Goal: Task Accomplishment & Management: Complete application form

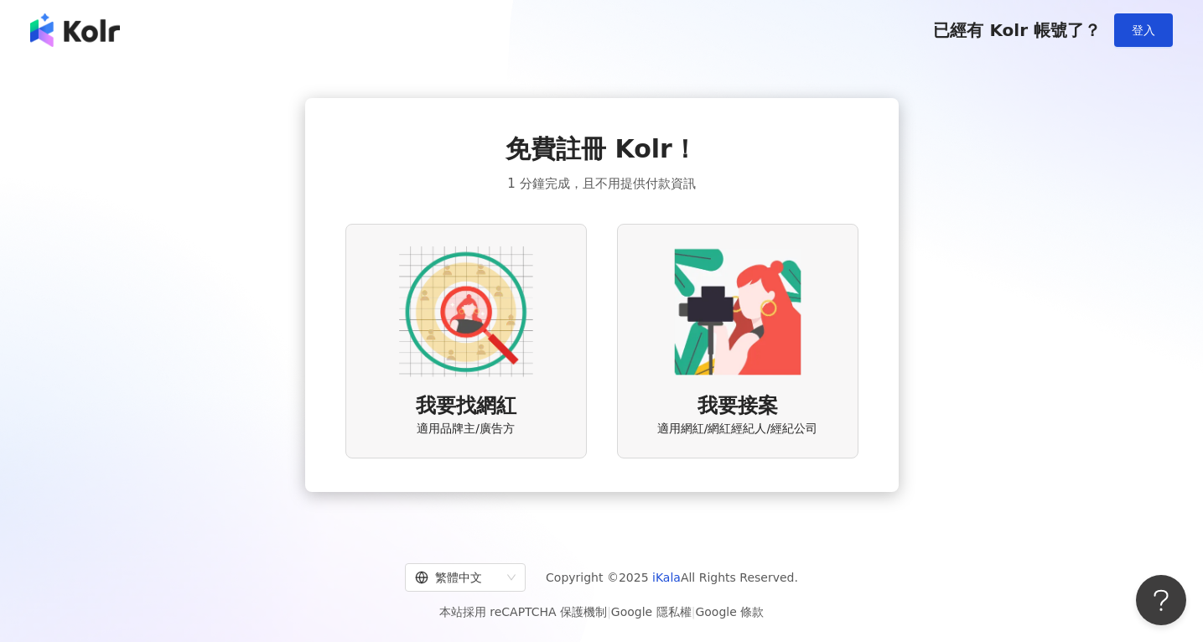
click at [487, 332] on img at bounding box center [466, 312] width 134 height 134
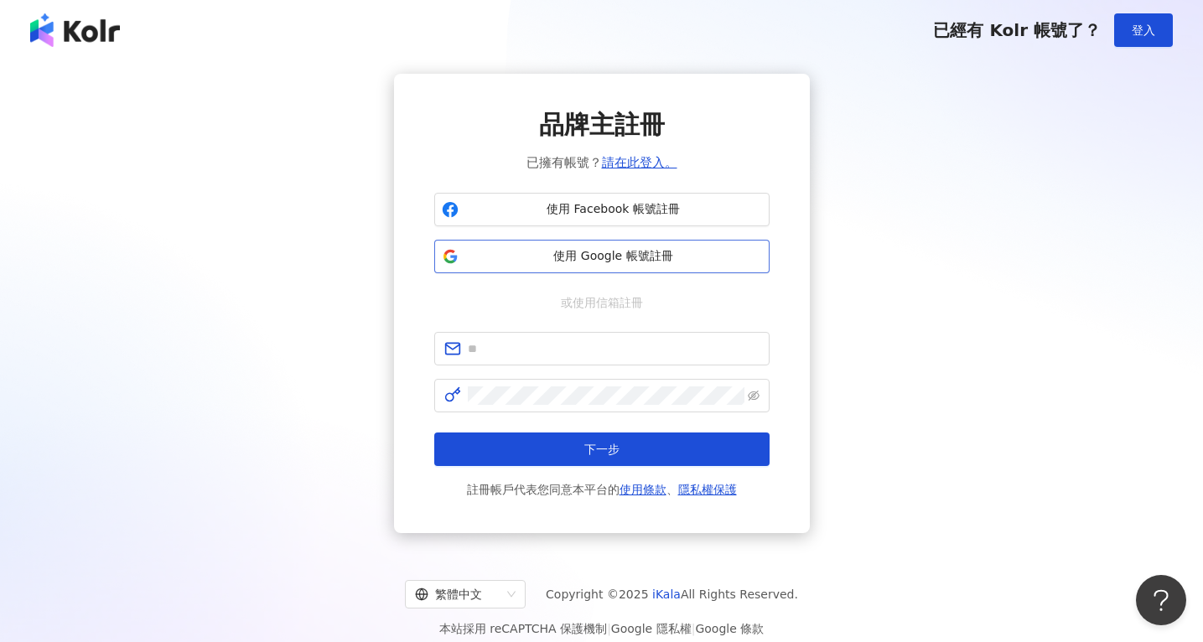
click at [579, 270] on button "使用 Google 帳號註冊" at bounding box center [601, 257] width 335 height 34
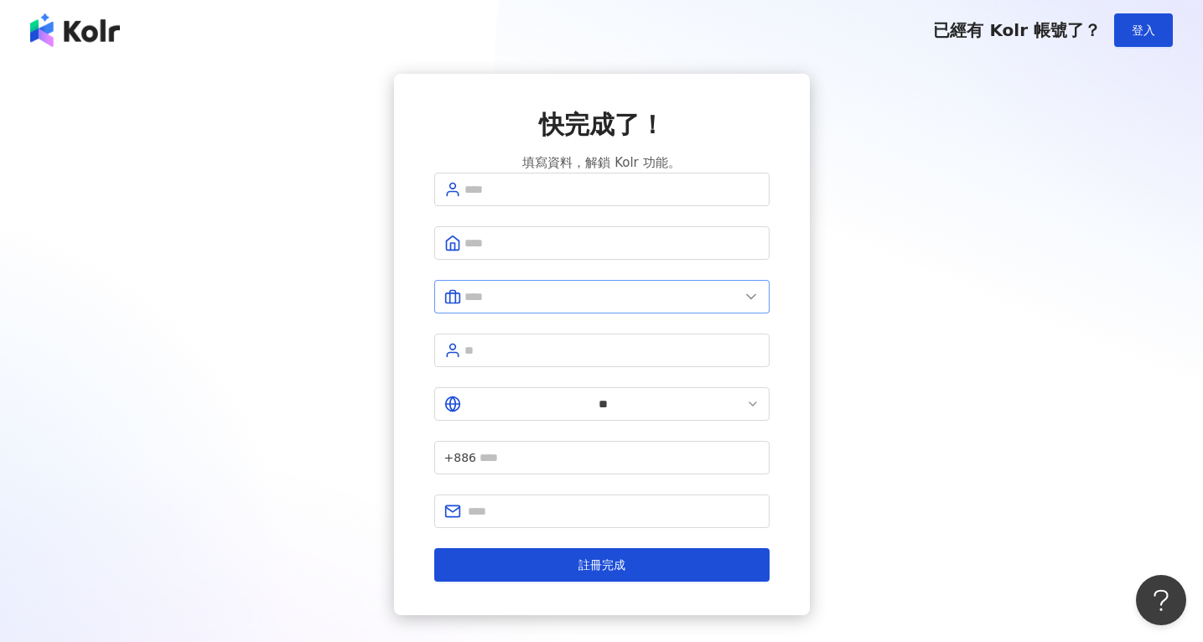
click at [530, 297] on span at bounding box center [601, 297] width 335 height 34
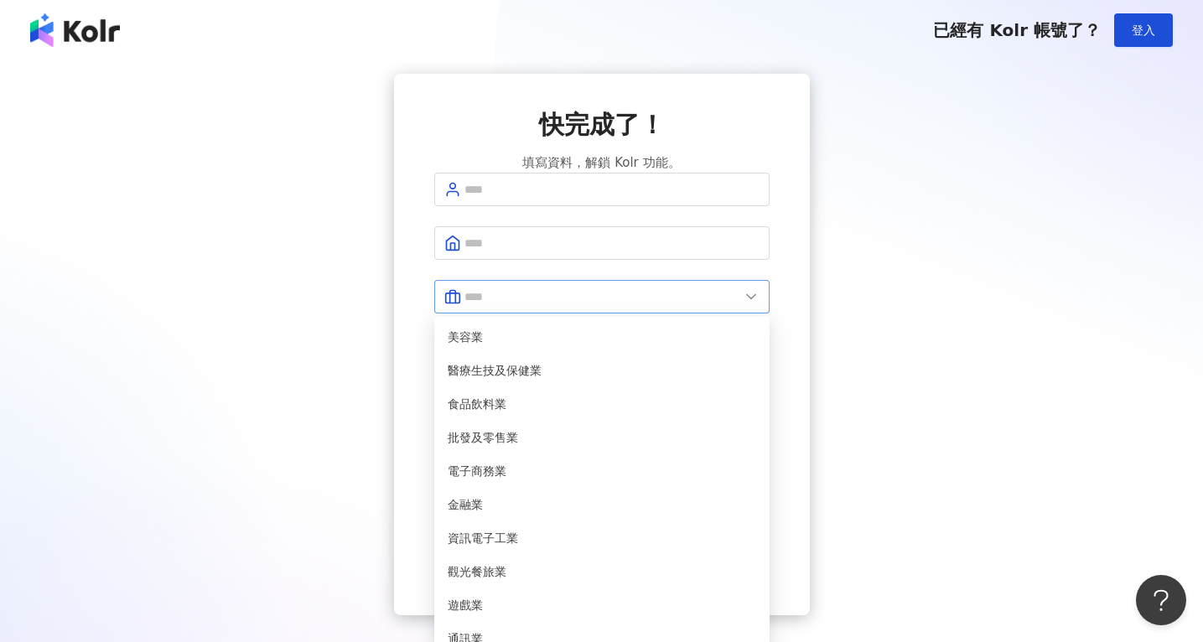
click at [530, 297] on span at bounding box center [601, 297] width 335 height 34
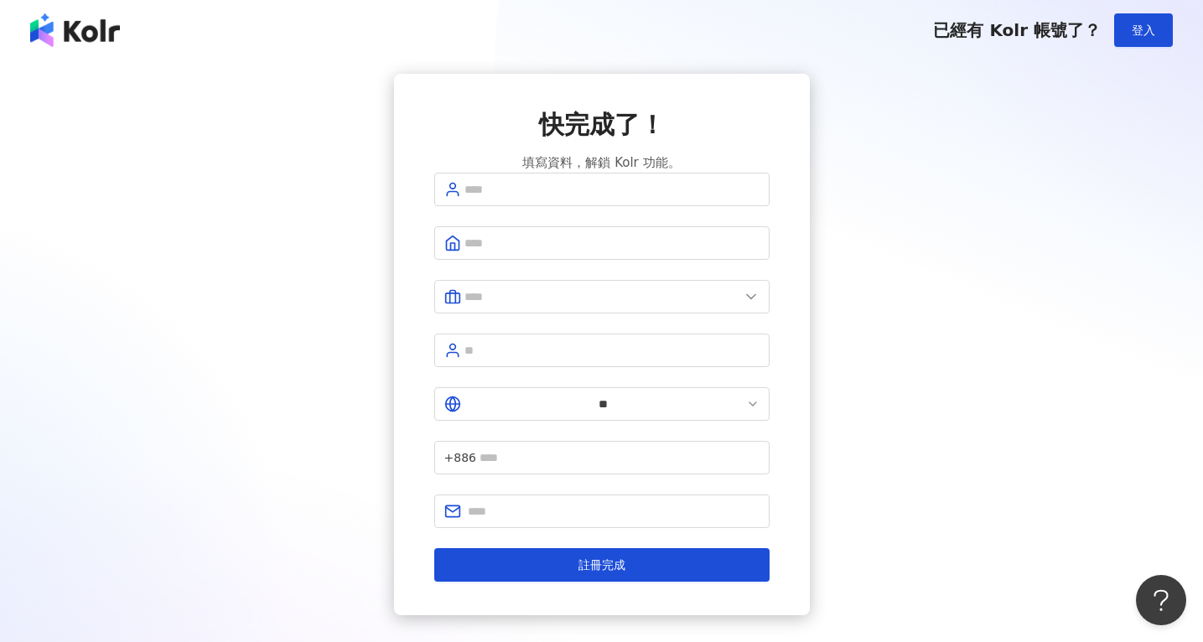
click at [1113, 567] on div "快完成了！ 填寫資料，解鎖 Kolr 功能。 美容業 醫療生技及保健業 食品飲料業 批發及零售業 電子商務業 金融業 資訊電子工業 觀光餐旅業 遊戲業 通訊業…" at bounding box center [601, 344] width 1203 height 568
click at [1003, 417] on div "快完成了！ 填寫資料，解鎖 Kolr 功能。 美容業 醫療生技及保健業 食品飲料業 批發及零售業 電子商務業 金融業 資訊電子工業 觀光餐旅業 遊戲業 通訊業…" at bounding box center [601, 345] width 1163 height 542
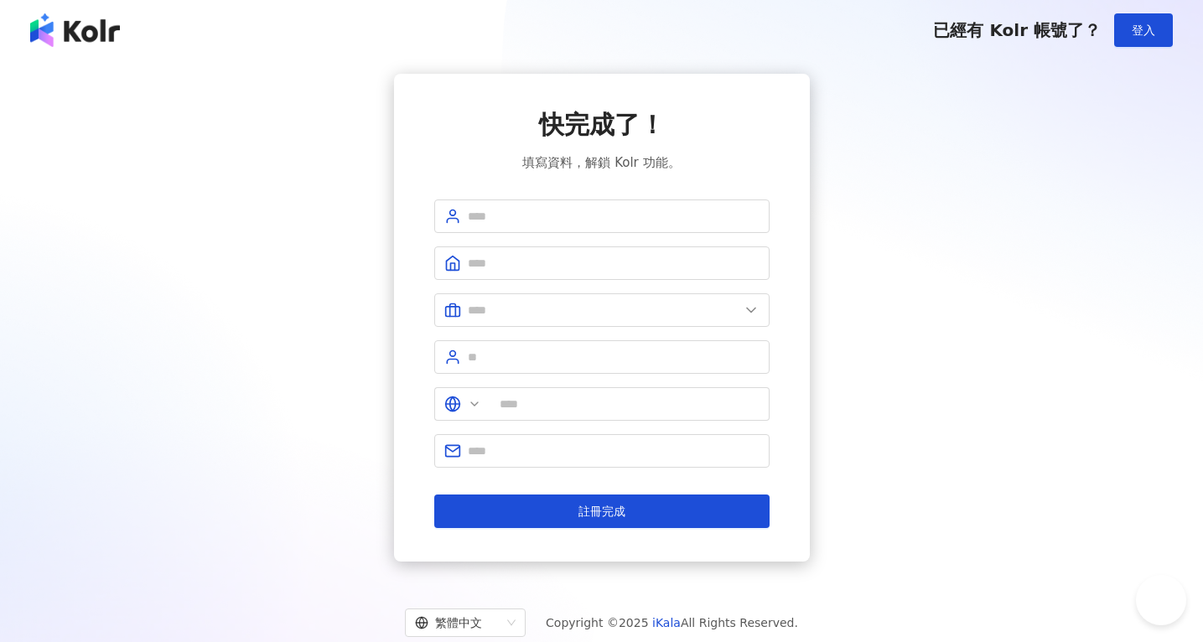
type input "**"
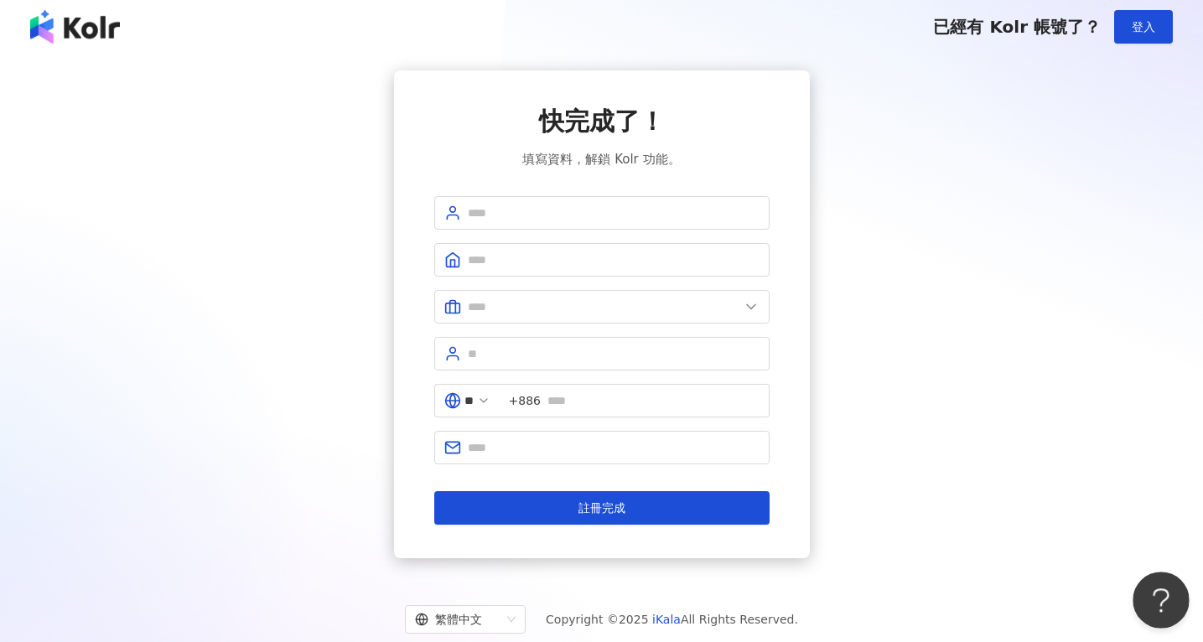
click at [1154, 597] on button "Open Beacon popover" at bounding box center [1158, 597] width 50 height 50
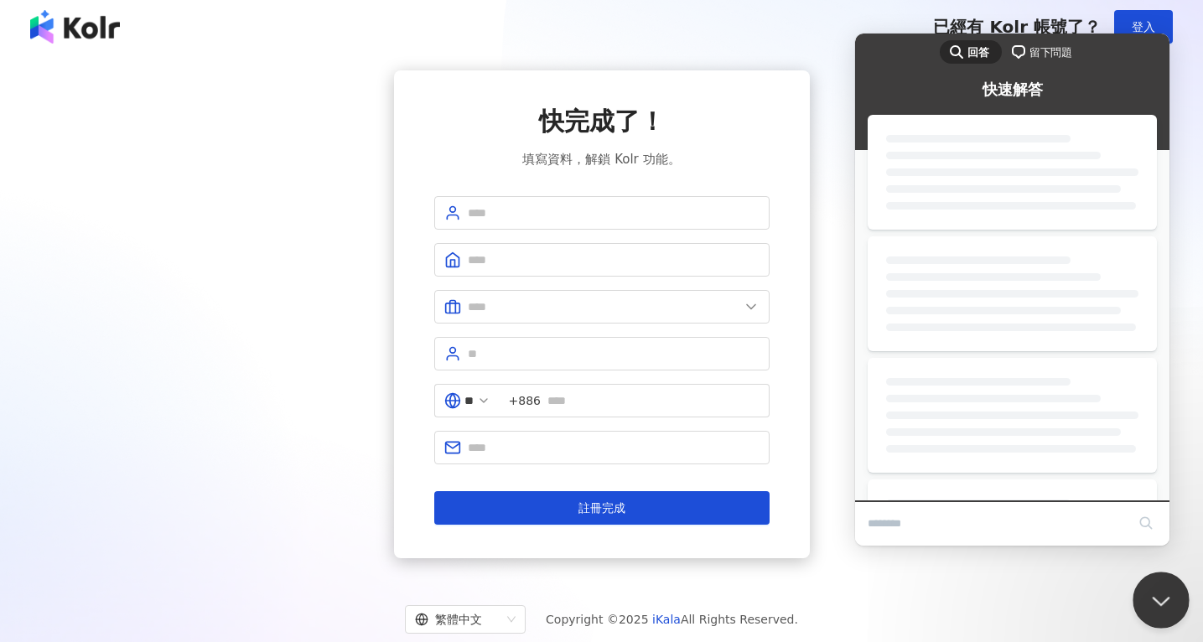
scroll to position [0, 0]
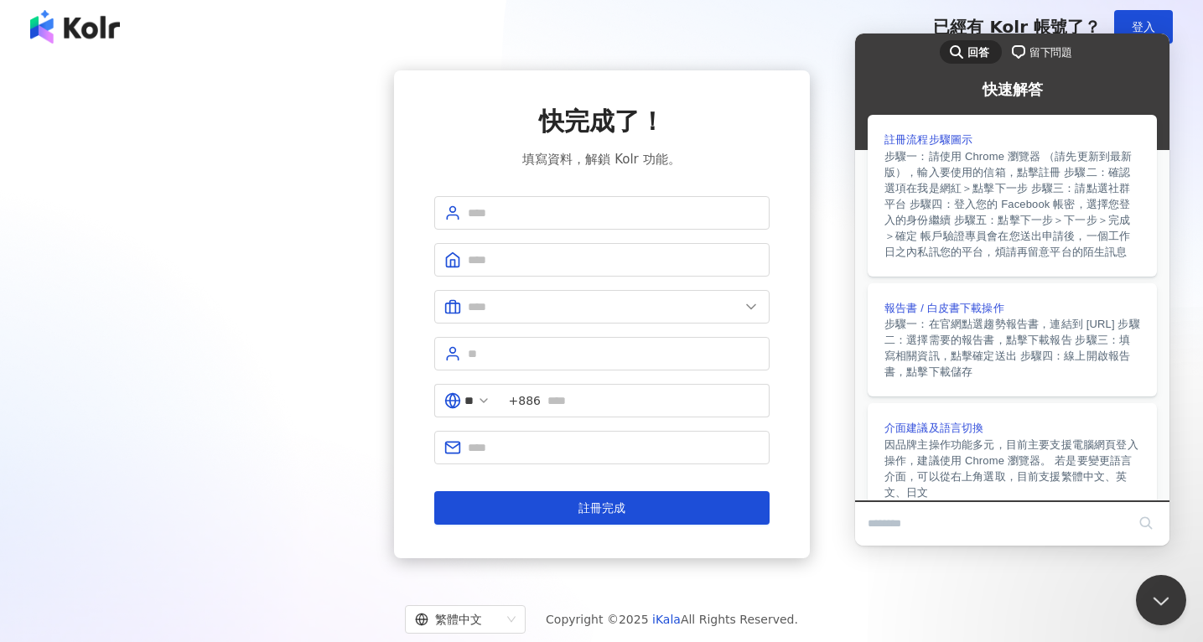
click at [1064, 571] on div "快完成了！ 填寫資料，解鎖 Kolr 功能。 ** +886 註冊完成" at bounding box center [601, 314] width 1203 height 515
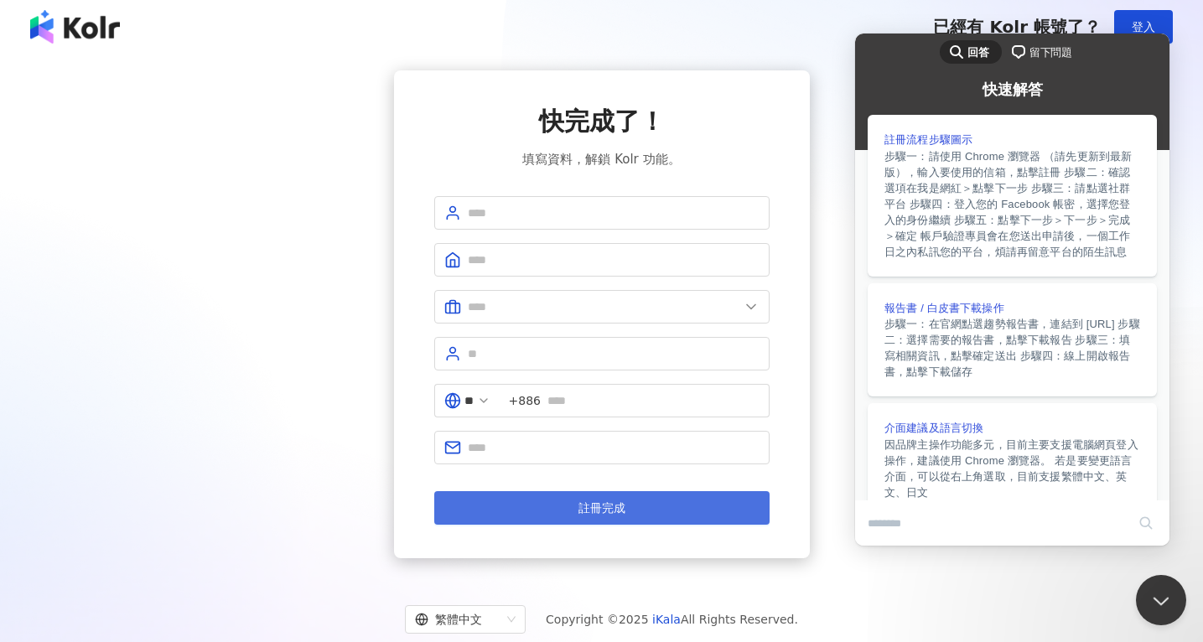
click at [651, 504] on button "註冊完成" at bounding box center [601, 508] width 335 height 34
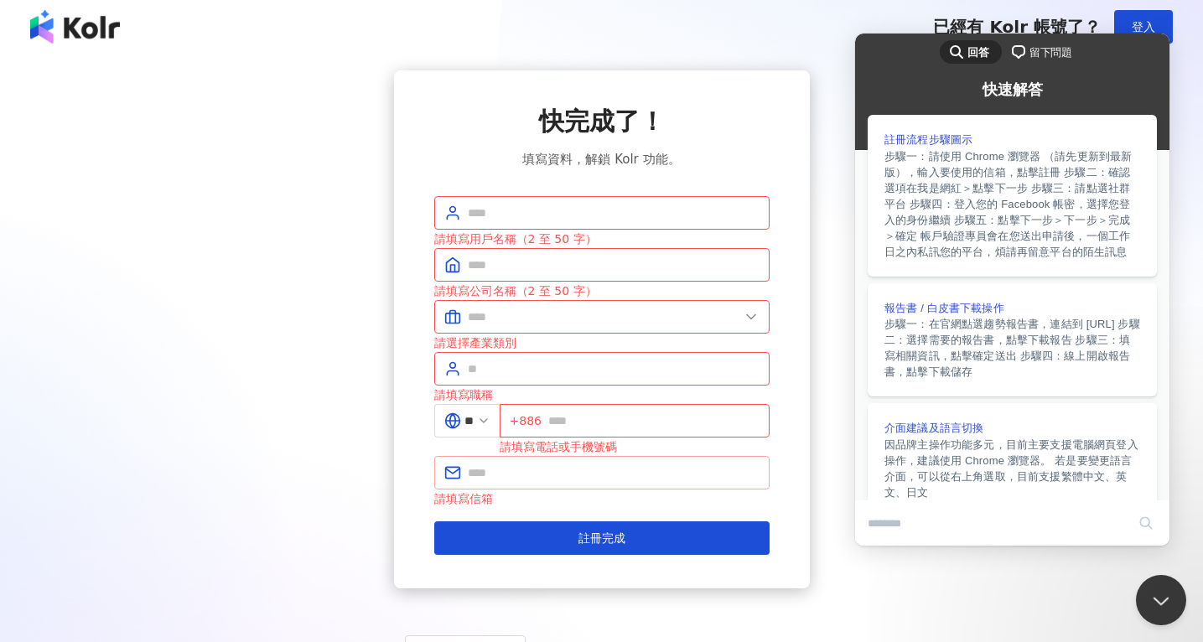
click at [638, 483] on span at bounding box center [601, 473] width 335 height 34
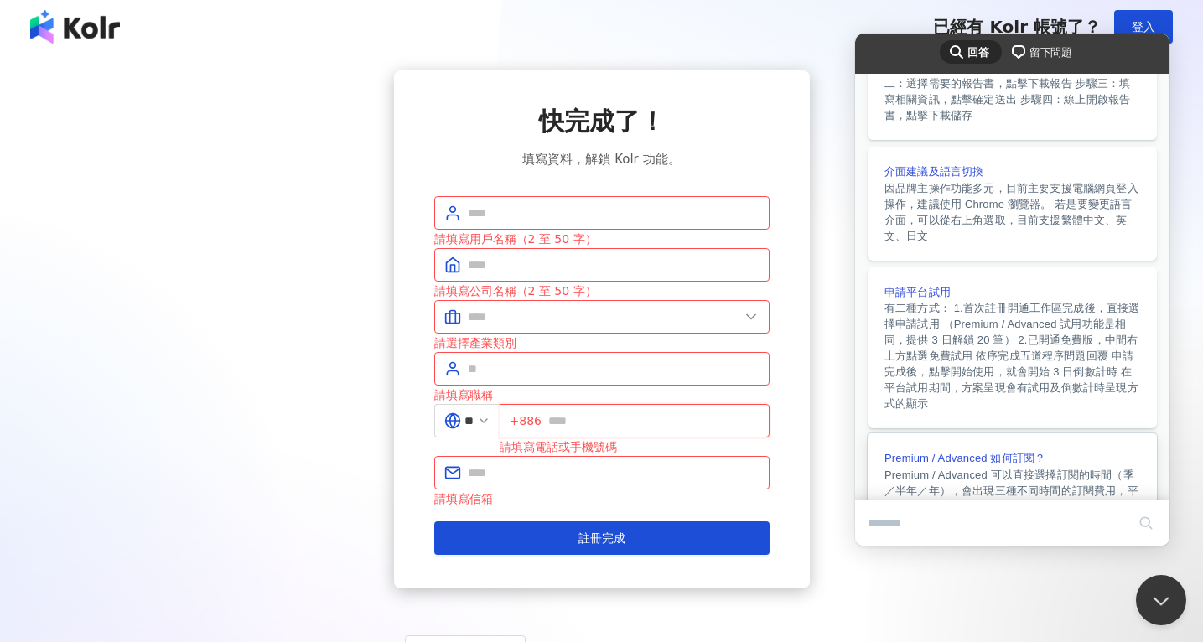
scroll to position [418, 0]
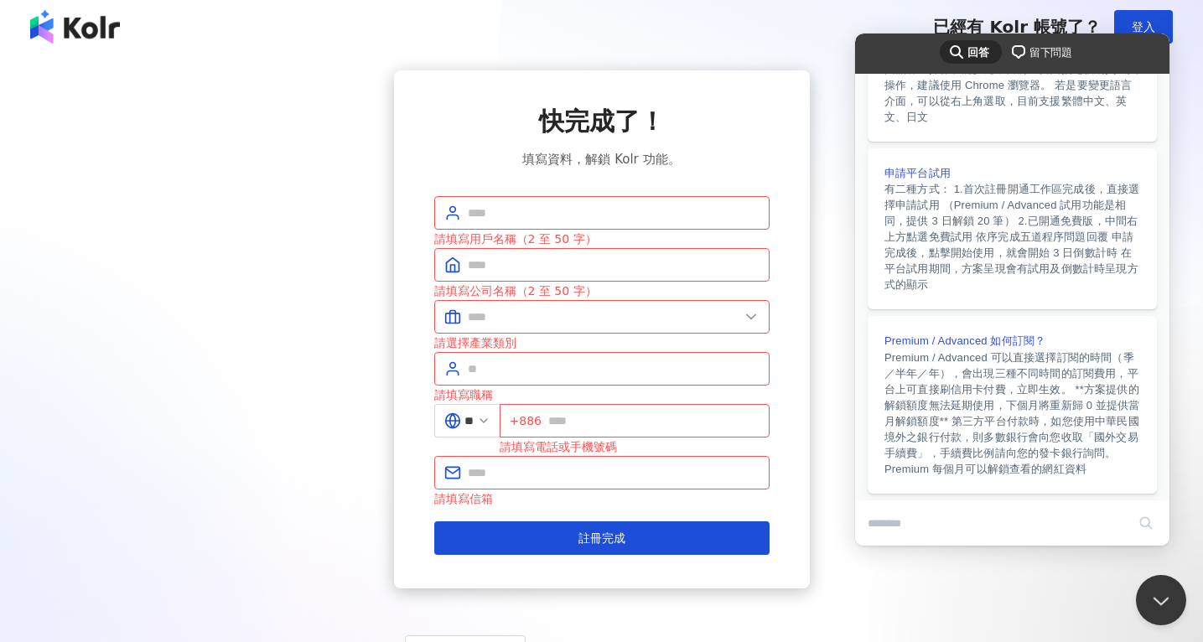
click at [664, 30] on div "已經有 Kolr 帳號了？ 登入" at bounding box center [601, 27] width 1203 height 60
click at [44, 34] on img at bounding box center [75, 27] width 90 height 34
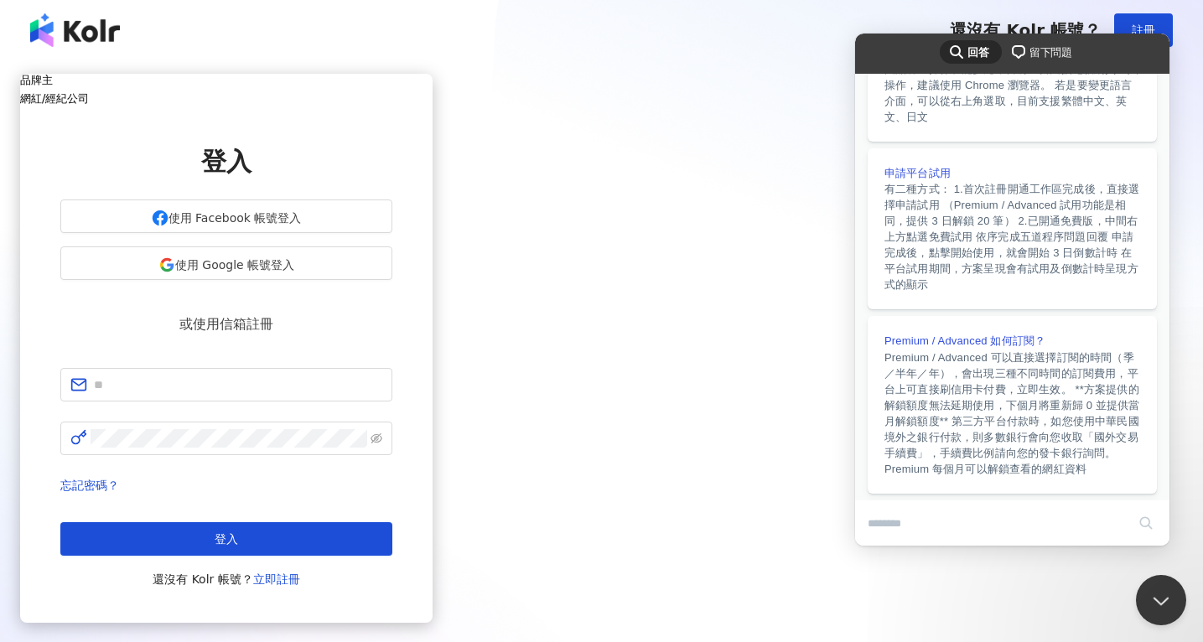
click at [46, 33] on img at bounding box center [75, 30] width 90 height 34
click at [1141, 590] on button "Close Beacon popover" at bounding box center [1158, 597] width 50 height 50
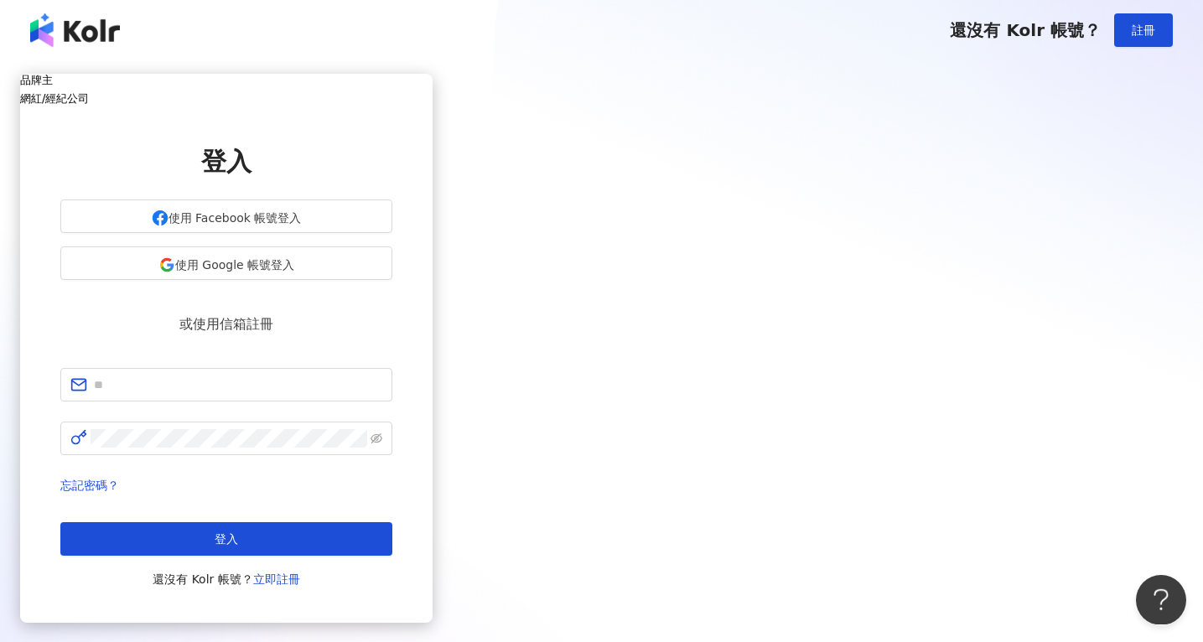
click at [433, 94] on div "網紅/經紀公司" at bounding box center [226, 98] width 412 height 13
click at [433, 86] on div "品牌主" at bounding box center [226, 80] width 412 height 13
click at [392, 280] on button "使用 Google 帳號登入" at bounding box center [226, 263] width 332 height 34
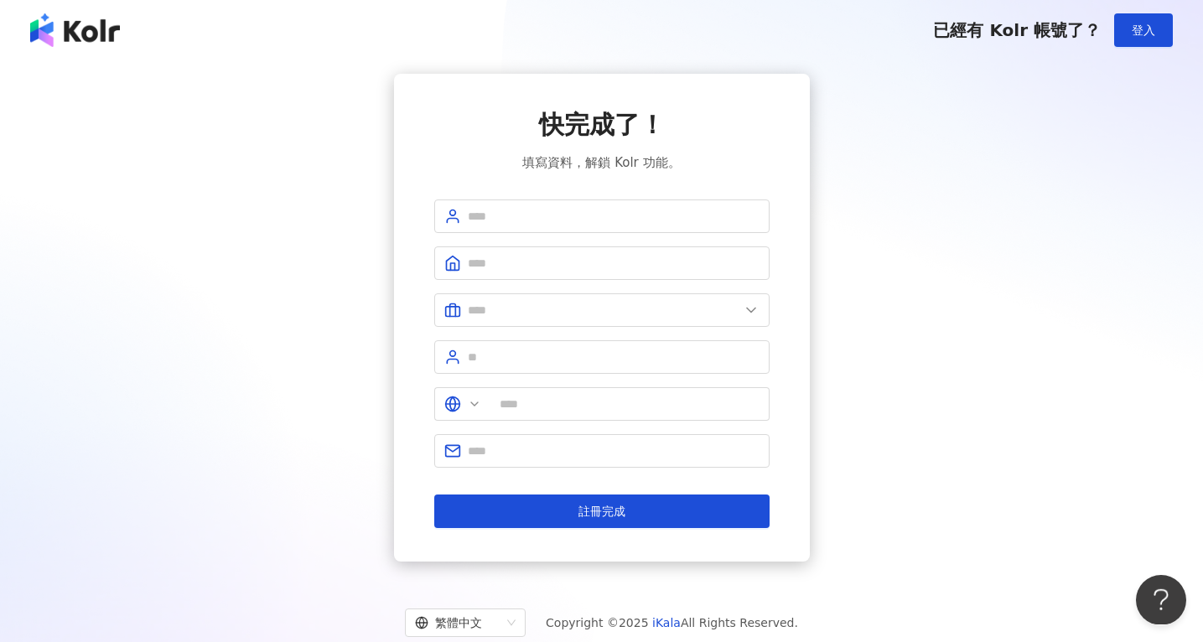
type input "**"
type input "*"
type input "**"
click at [743, 249] on span at bounding box center [601, 263] width 335 height 34
click at [640, 309] on input "text" at bounding box center [604, 310] width 272 height 18
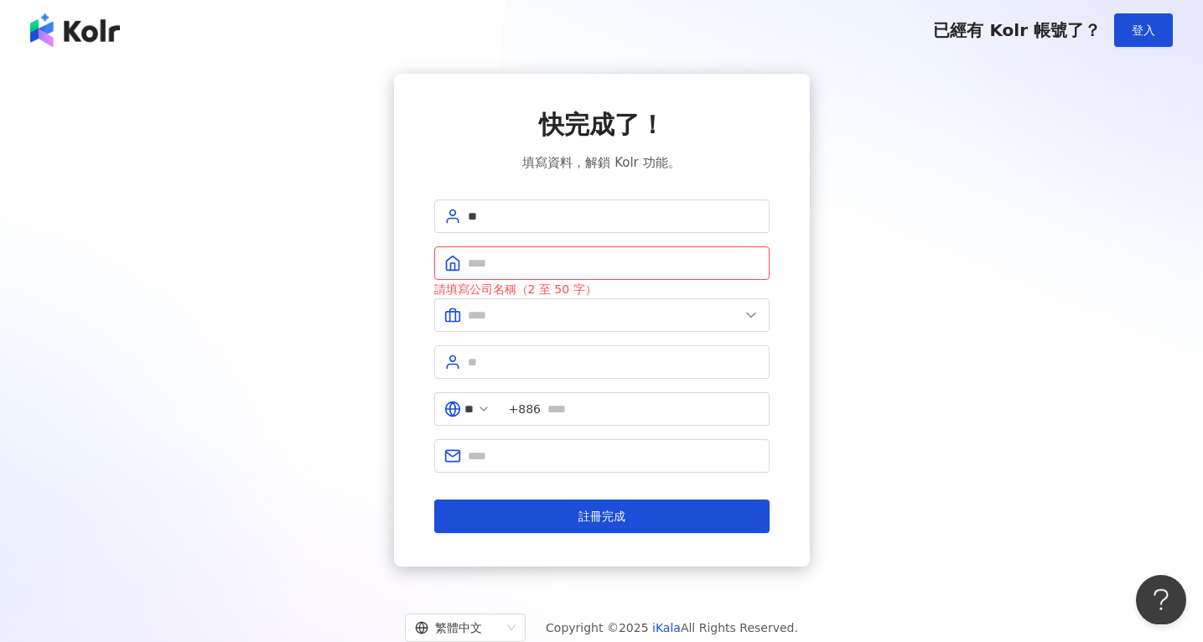
click at [934, 308] on div "快完成了！ 填寫資料，解鎖 Kolr 功能。 ** 請填寫公司名稱（2 至 50 字） 美容業 醫療生技及保健業 食品飲料業 批發及零售業 電子商務業 金融業…" at bounding box center [601, 320] width 1163 height 493
click at [652, 262] on input "text" at bounding box center [614, 263] width 292 height 18
type input "*"
type input "**"
click at [709, 325] on span at bounding box center [601, 315] width 335 height 34
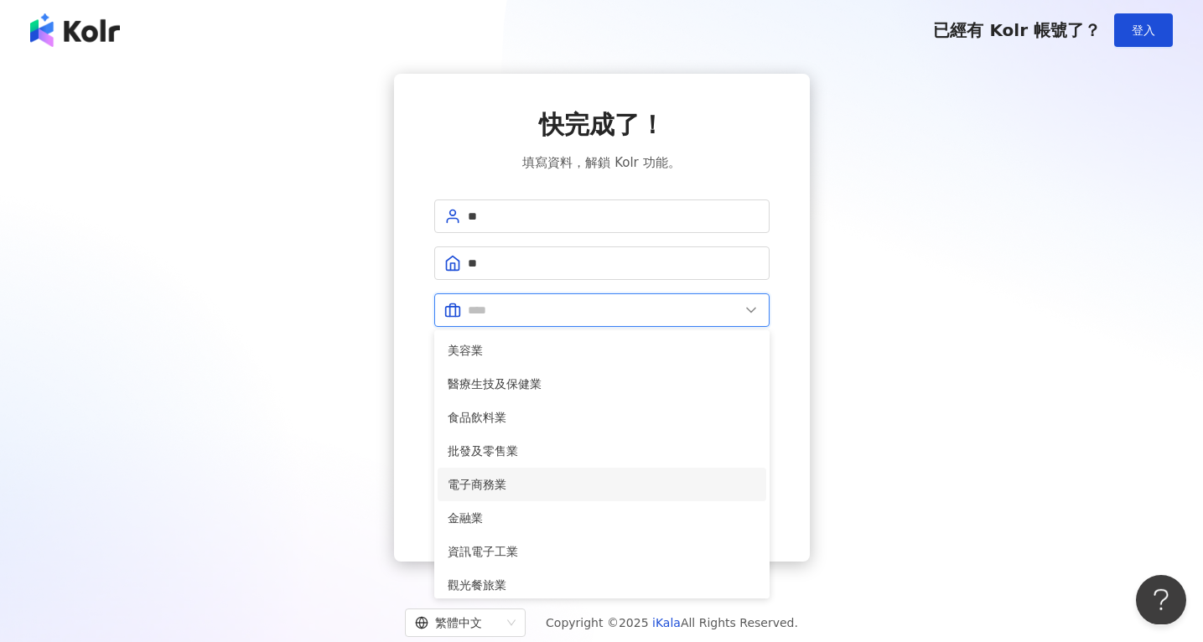
scroll to position [15, 0]
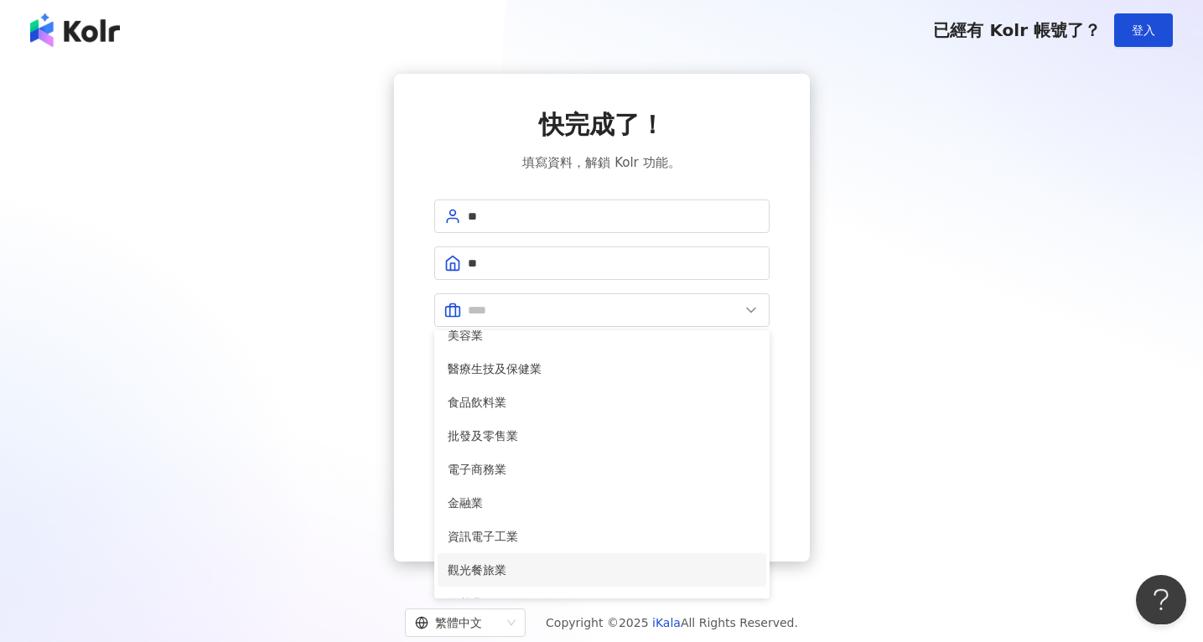
click at [542, 555] on li "觀光餐旅業" at bounding box center [602, 570] width 329 height 34
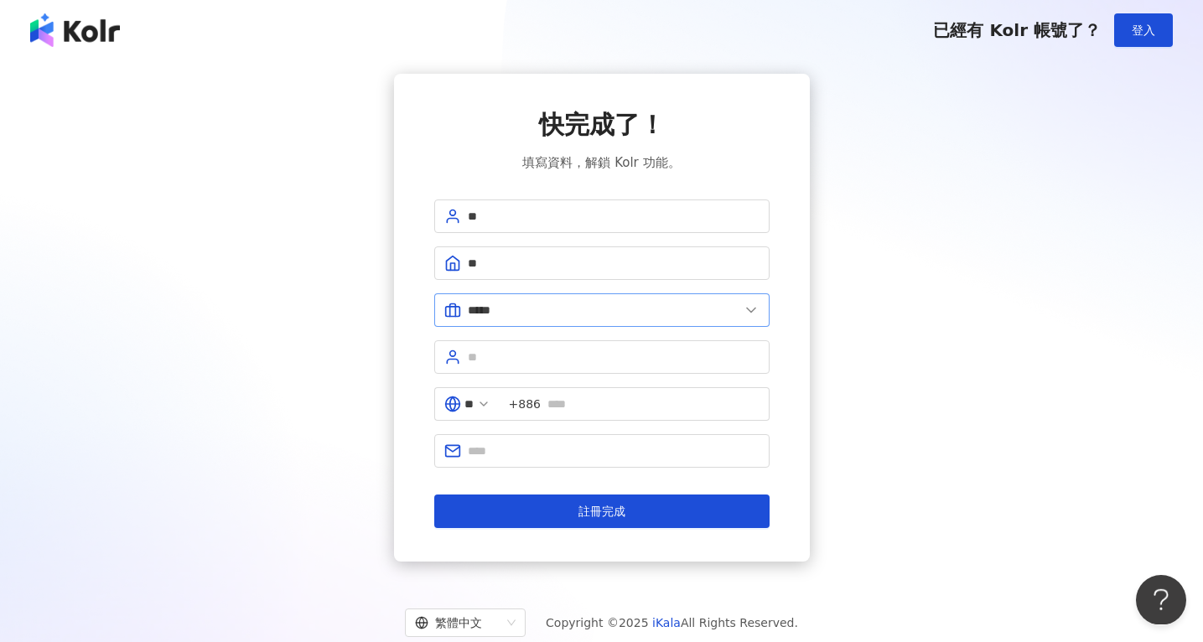
click at [571, 298] on span "*****" at bounding box center [601, 310] width 335 height 34
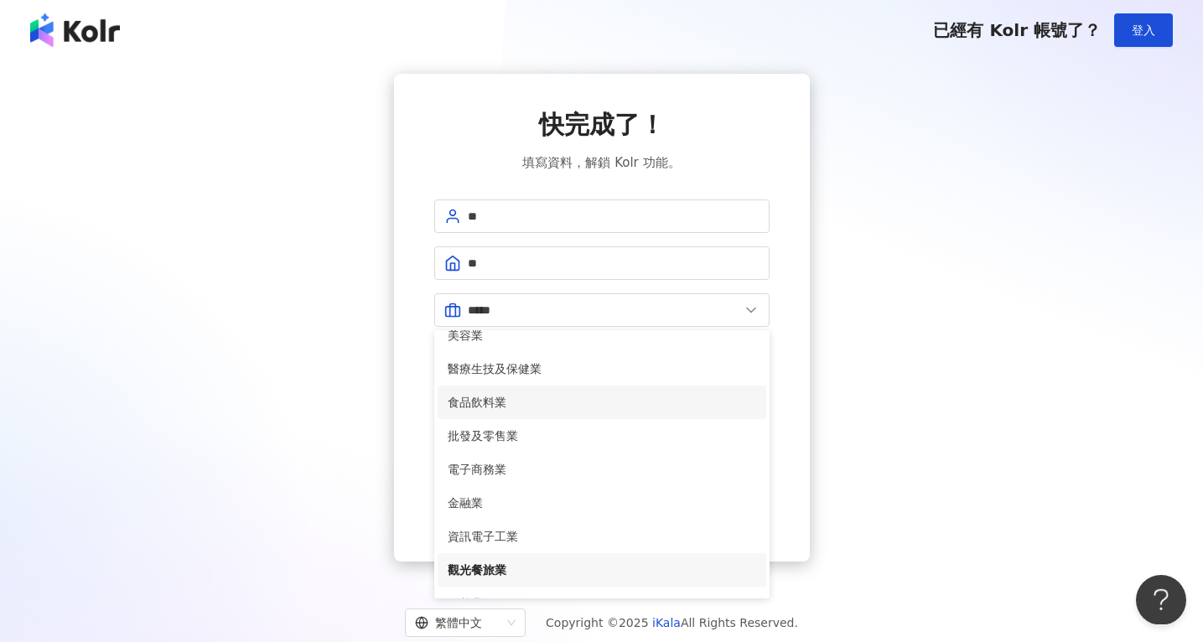
click at [645, 395] on span "食品飲料業" at bounding box center [602, 402] width 309 height 18
type input "*****"
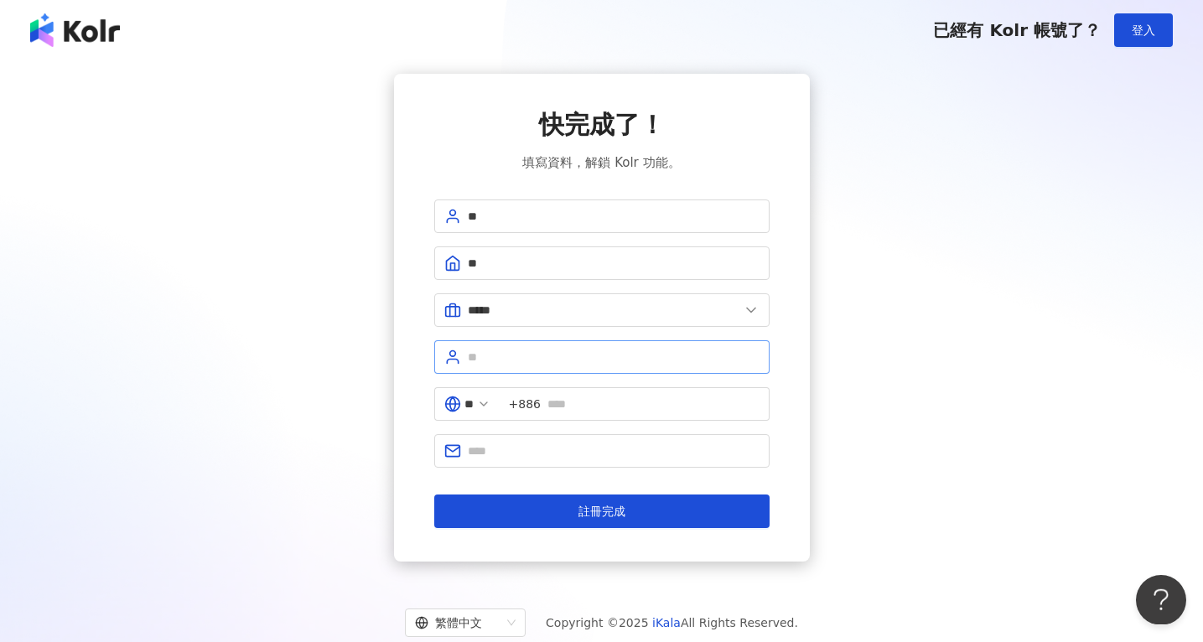
click at [608, 347] on span at bounding box center [601, 357] width 335 height 34
type input "**"
type input "*"
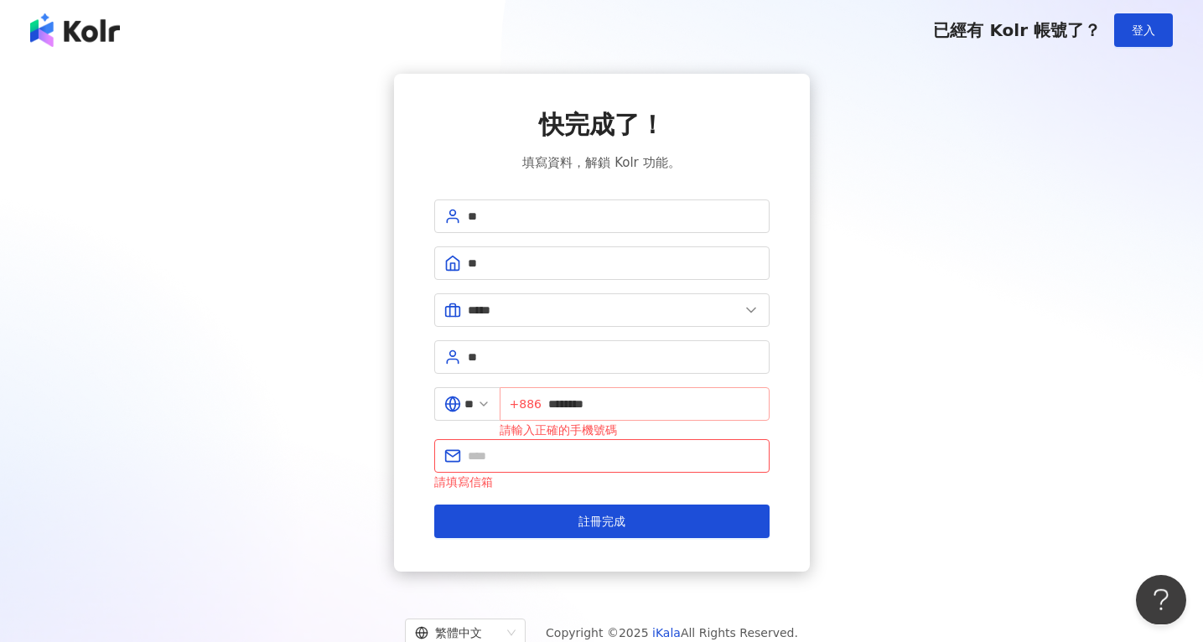
click at [557, 402] on span "+886 ********" at bounding box center [635, 404] width 270 height 34
click at [558, 402] on input "********" at bounding box center [653, 404] width 211 height 18
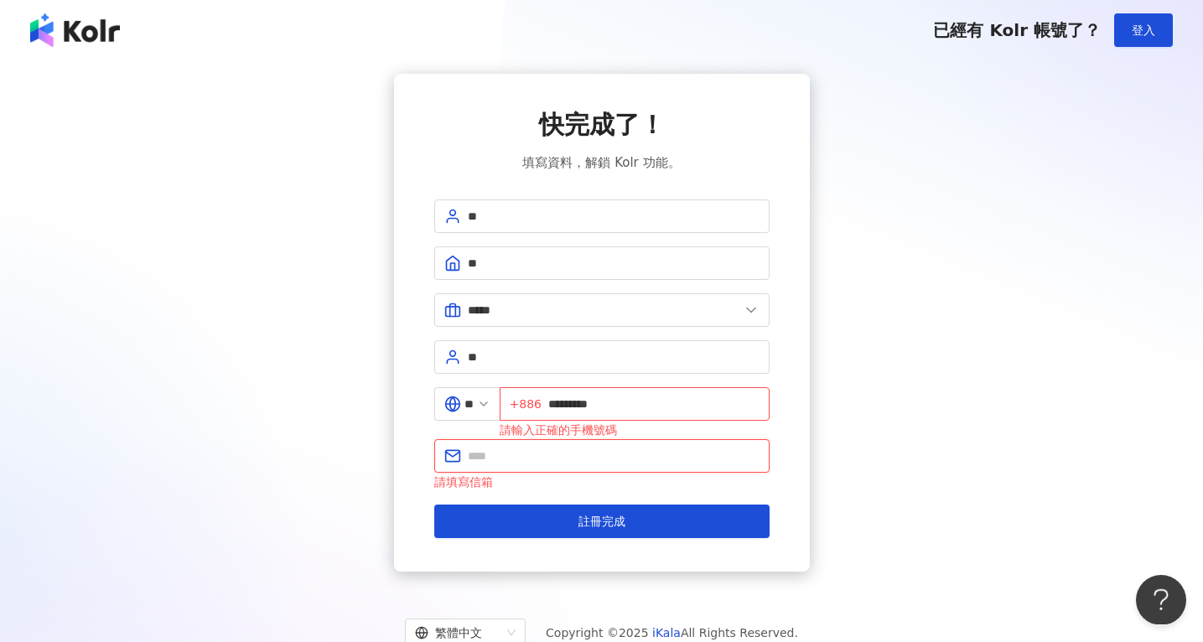
click at [542, 447] on input "text" at bounding box center [614, 456] width 292 height 18
click at [552, 405] on span "+886 *********" at bounding box center [635, 404] width 270 height 34
click at [559, 403] on input "*********" at bounding box center [653, 404] width 211 height 18
type input "**********"
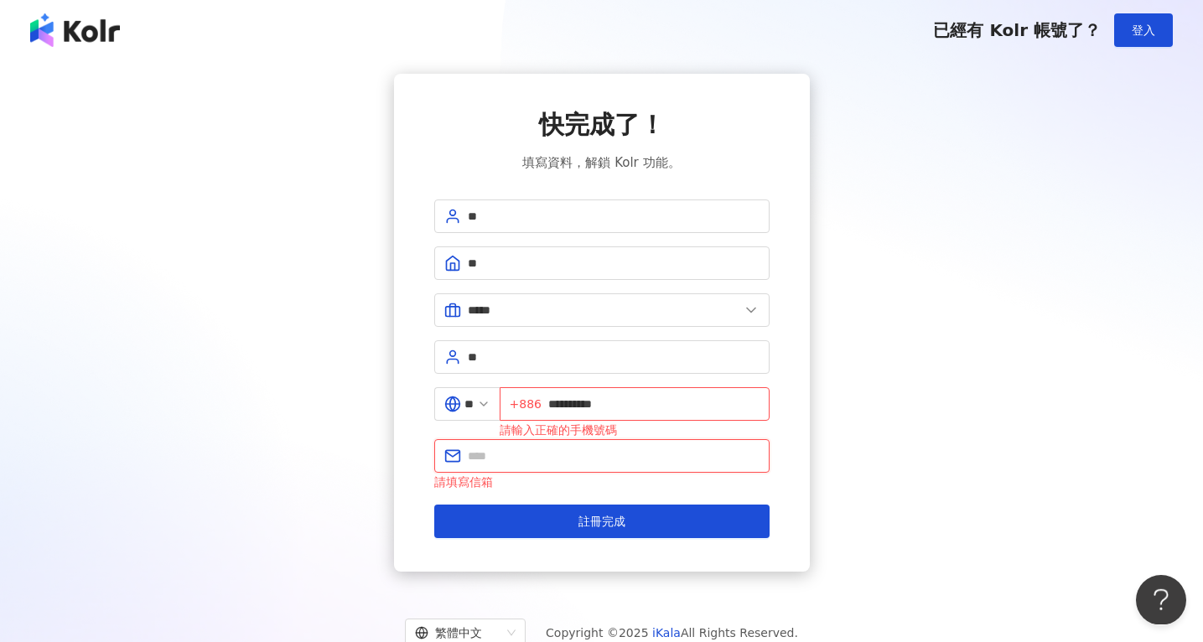
click at [546, 451] on input "text" at bounding box center [614, 456] width 292 height 18
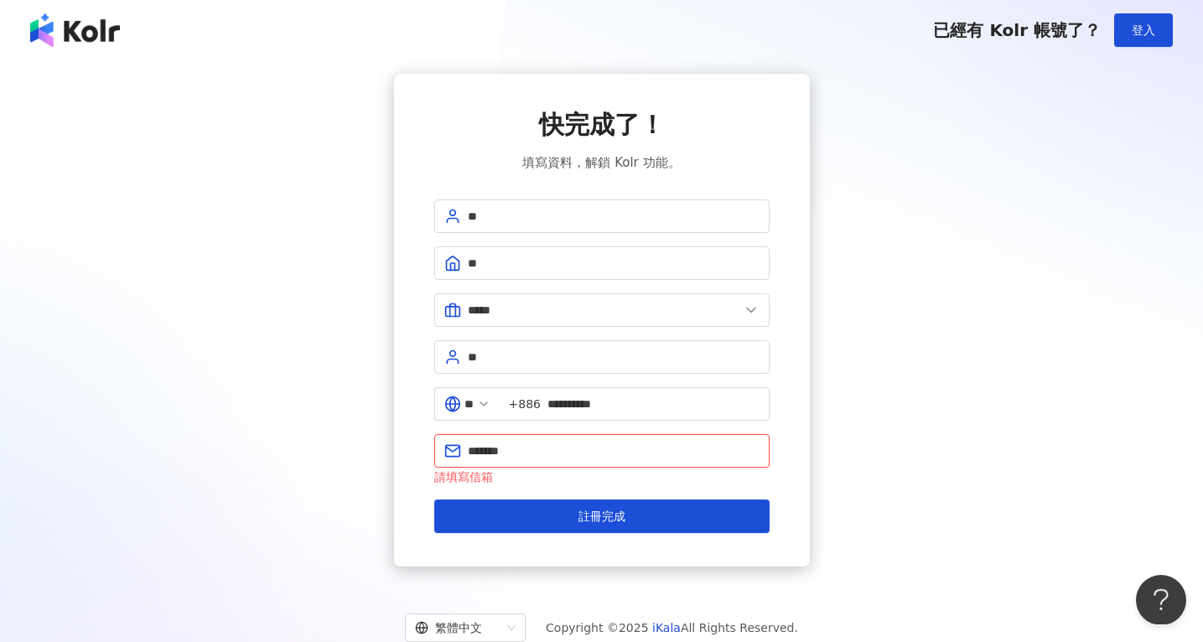
type input "********"
type input "**********"
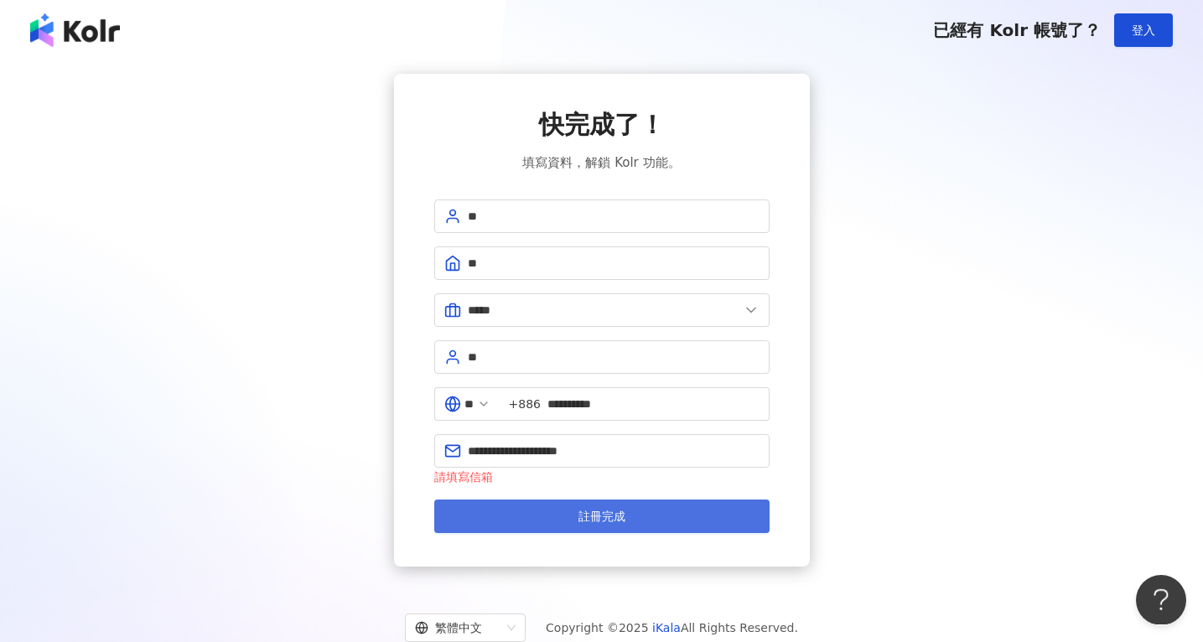
click at [524, 504] on button "註冊完成" at bounding box center [601, 517] width 335 height 34
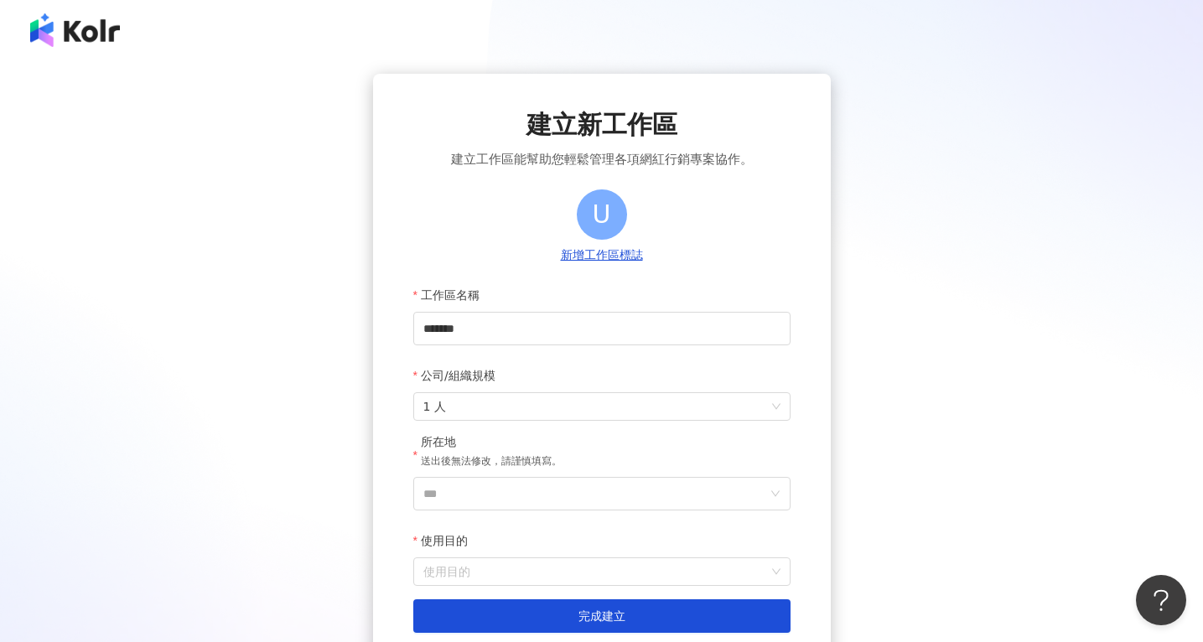
click at [646, 477] on div "所在地 送出後無法修改，請謹慎填寫。" at bounding box center [601, 455] width 377 height 43
click at [643, 485] on input "***" at bounding box center [595, 494] width 344 height 32
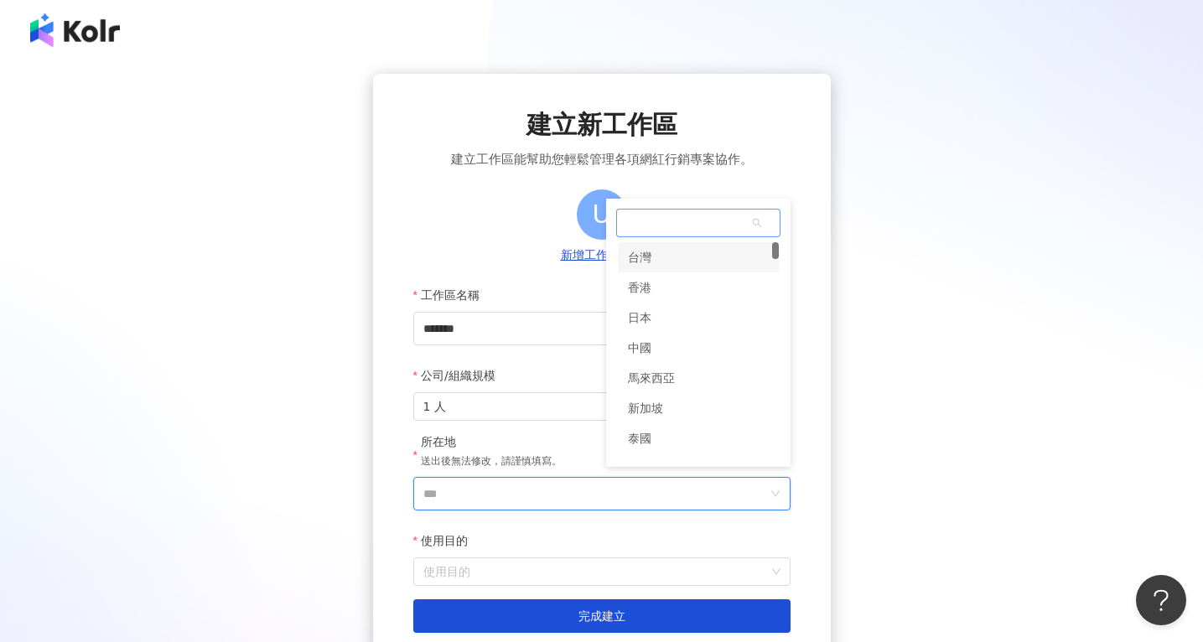
click at [667, 266] on div "台灣" at bounding box center [698, 257] width 161 height 30
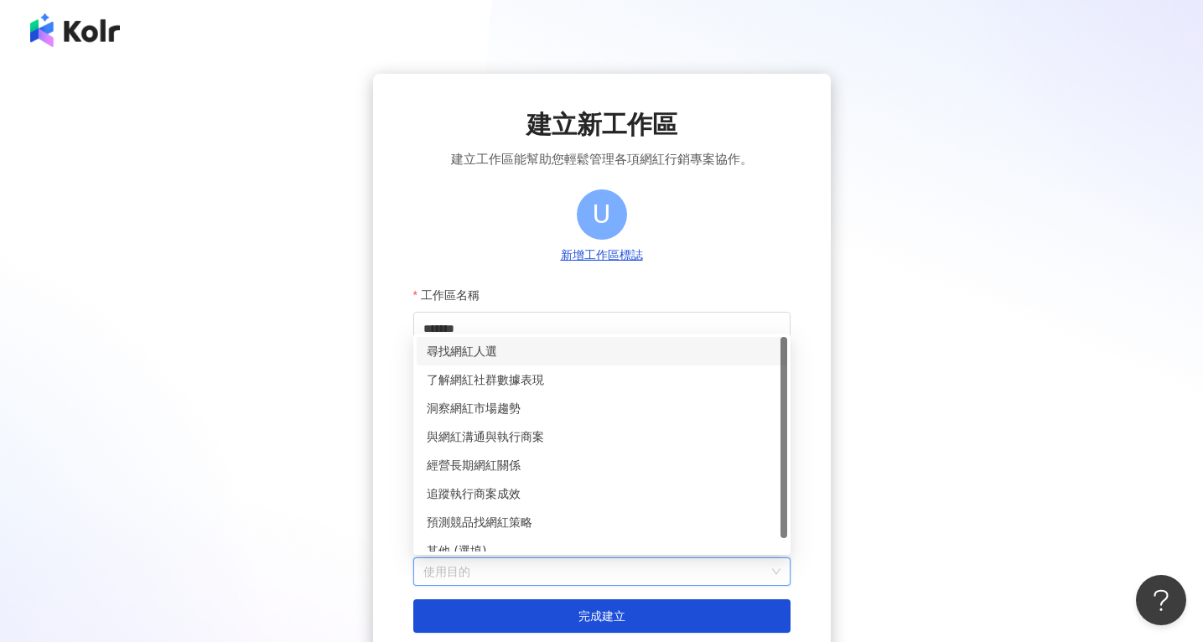
click at [616, 567] on input "使用目的" at bounding box center [601, 571] width 357 height 27
click at [594, 417] on div "洞察網紅市場趨勢" at bounding box center [602, 408] width 350 height 18
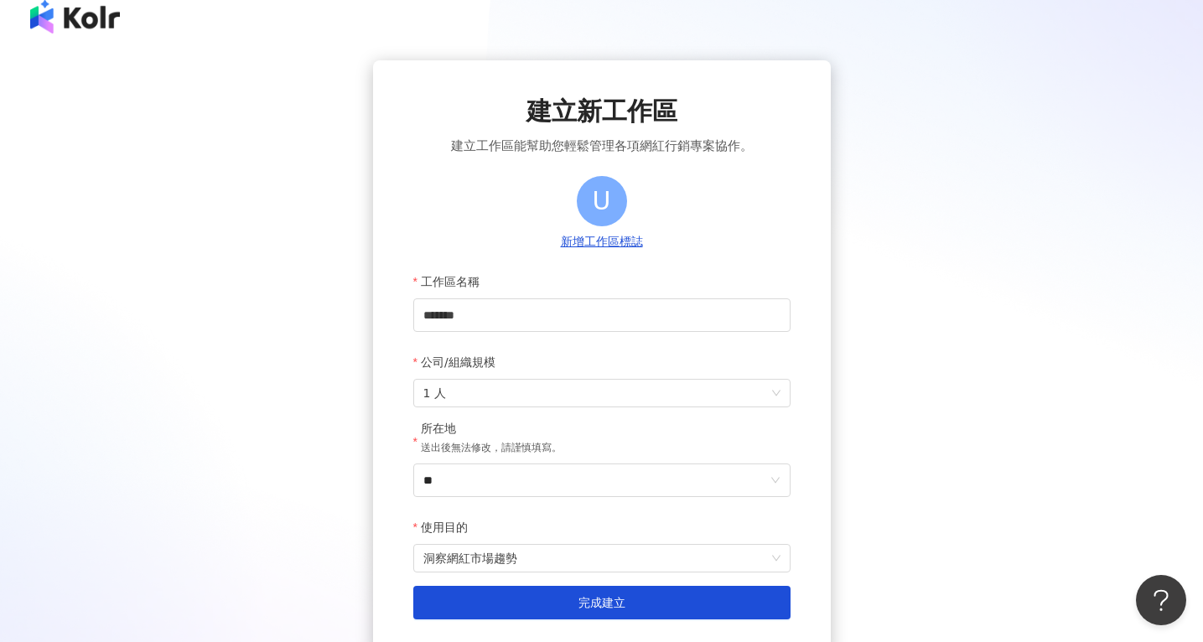
scroll to position [44, 0]
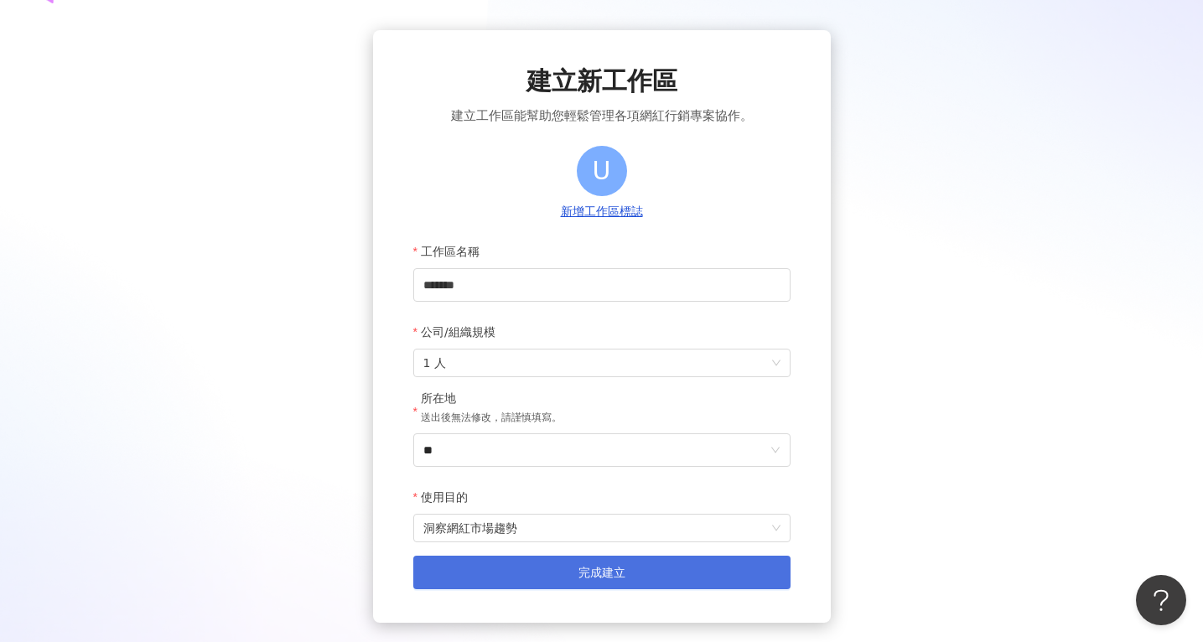
click at [596, 573] on span "完成建立" at bounding box center [601, 572] width 47 height 13
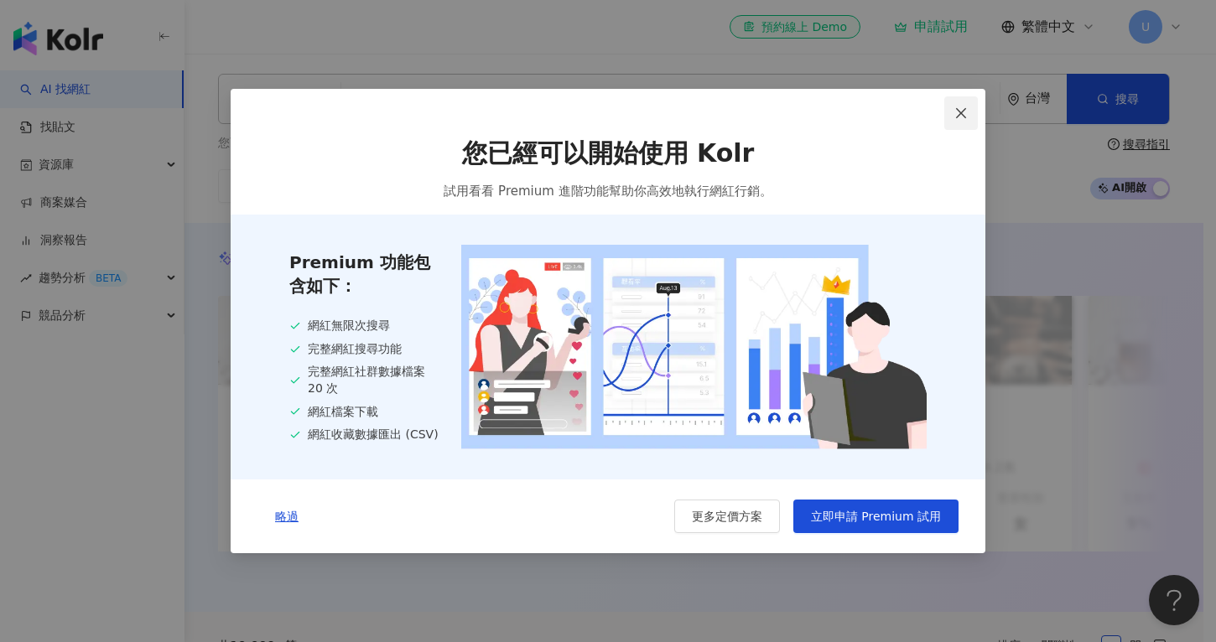
click at [953, 117] on span "Close" at bounding box center [961, 112] width 34 height 13
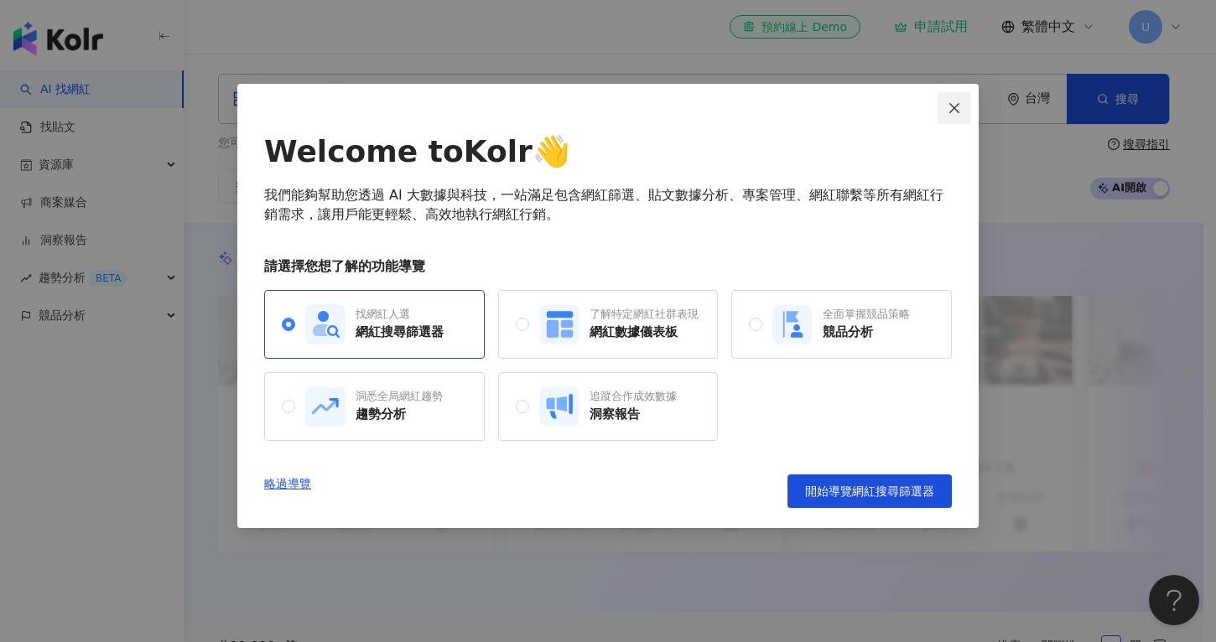
click at [954, 120] on button "Close" at bounding box center [954, 108] width 34 height 34
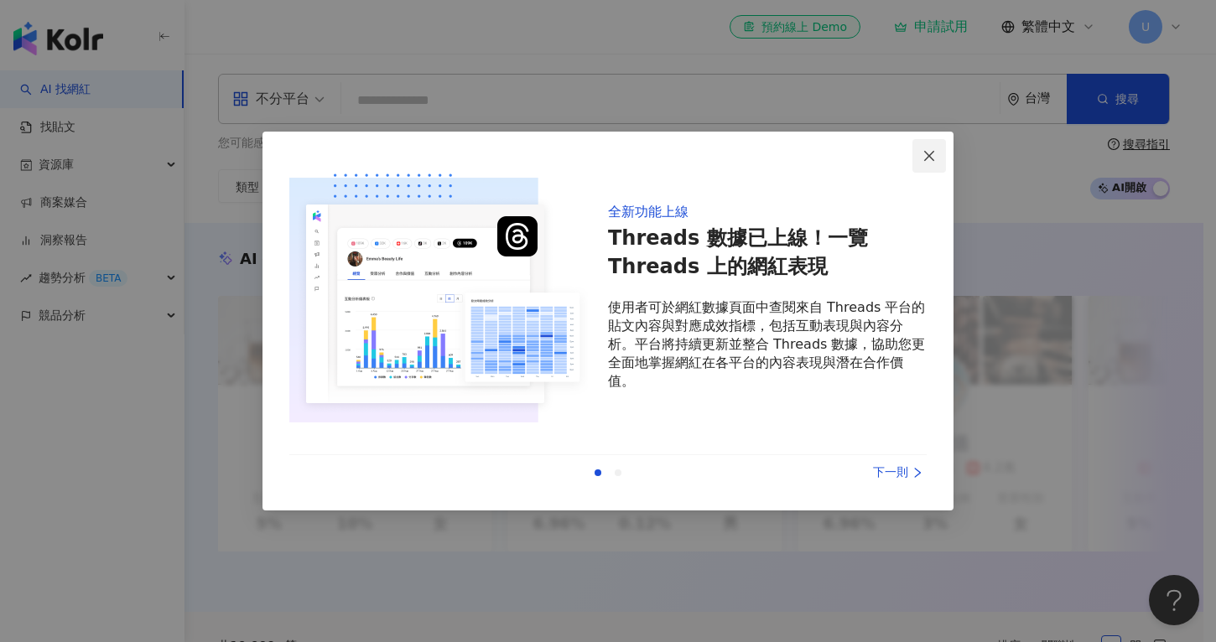
click at [936, 153] on span "Close" at bounding box center [929, 155] width 34 height 13
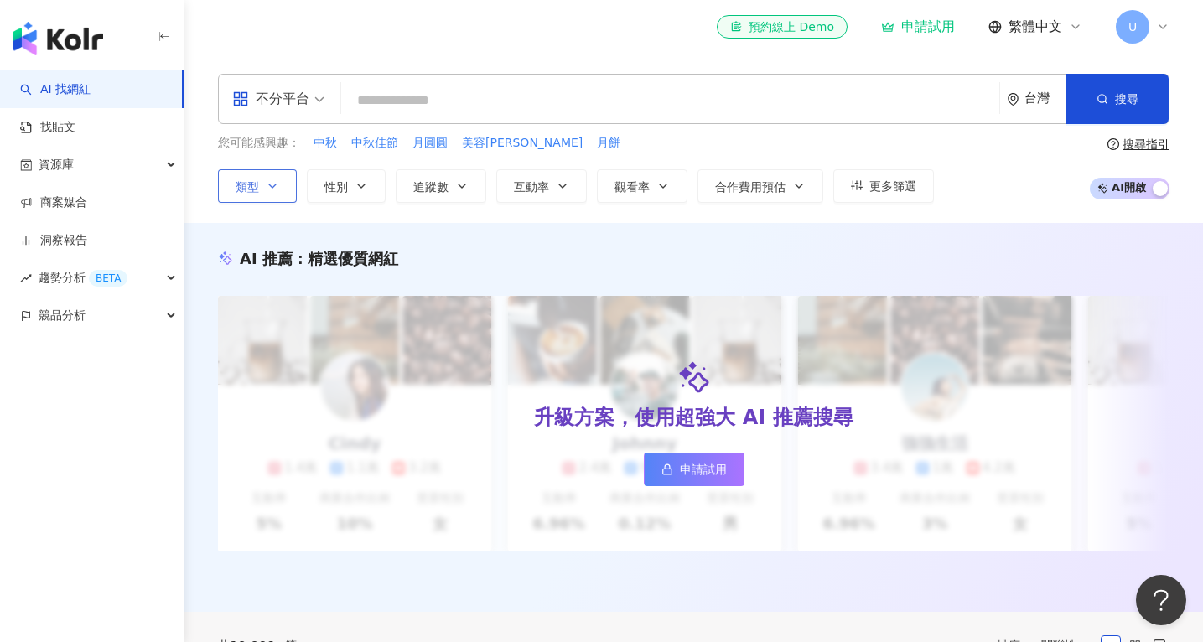
click at [282, 184] on button "類型" at bounding box center [257, 186] width 79 height 34
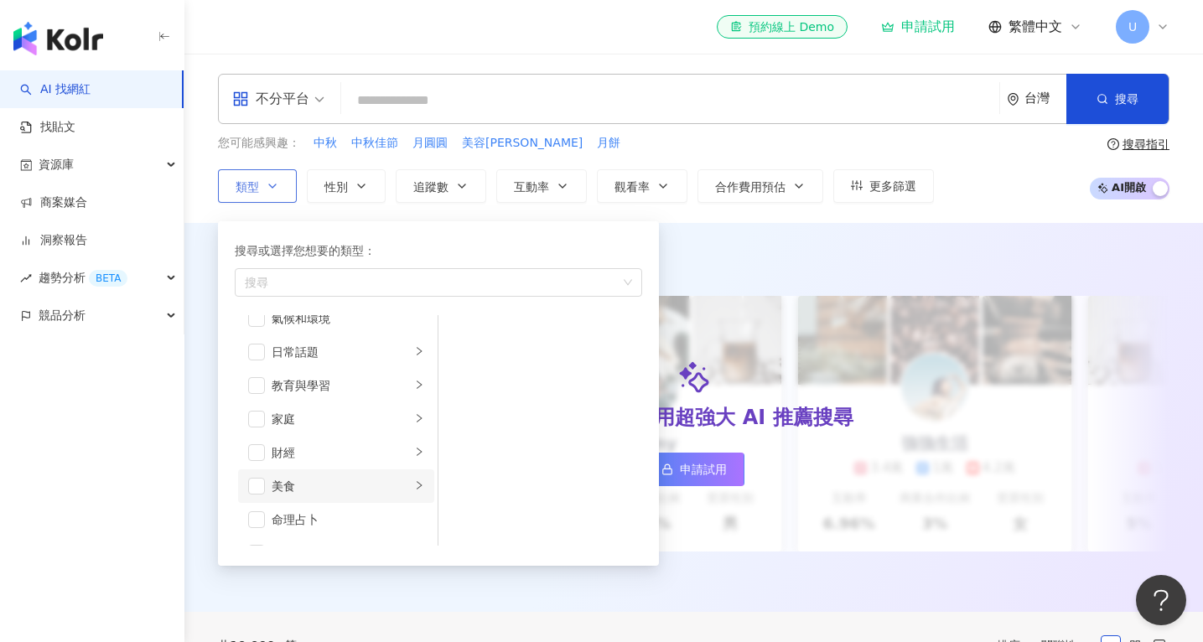
scroll to position [153, 0]
click at [341, 409] on div "美食" at bounding box center [341, 416] width 139 height 18
click at [257, 415] on span "button" at bounding box center [256, 416] width 17 height 17
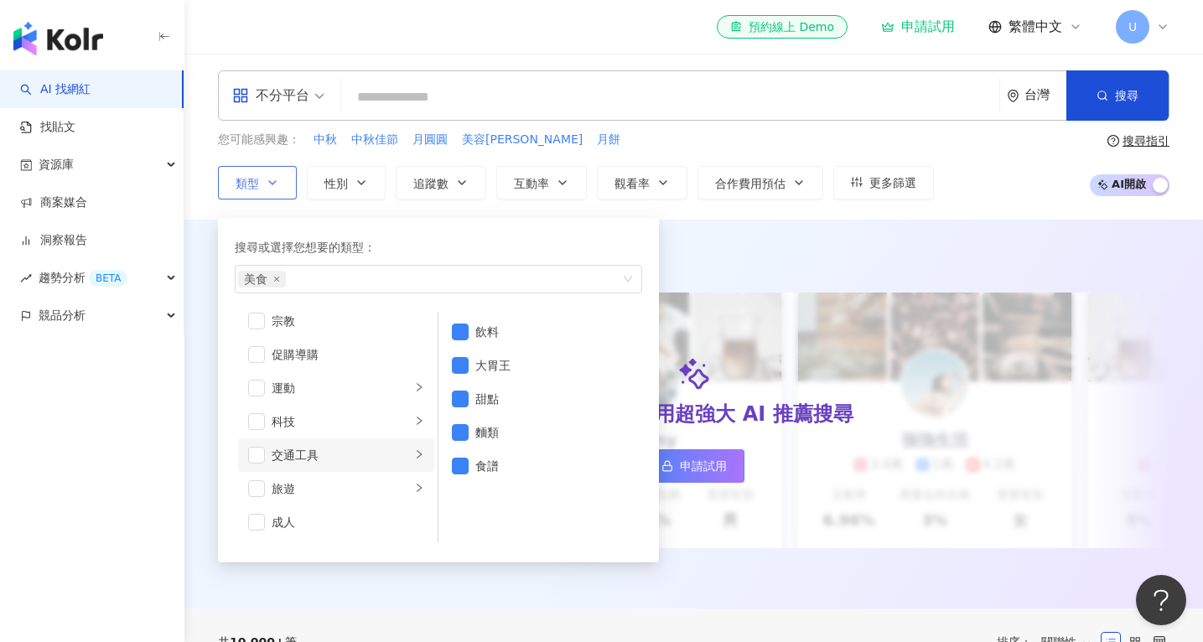
scroll to position [12, 0]
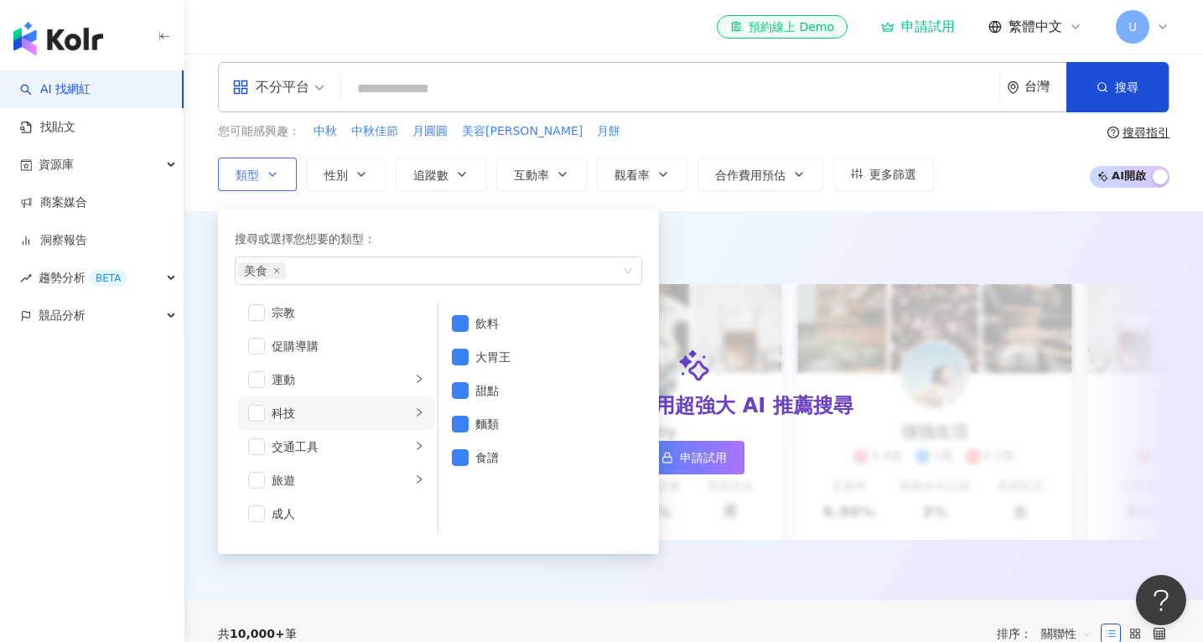
click at [344, 411] on div "科技" at bounding box center [341, 413] width 139 height 18
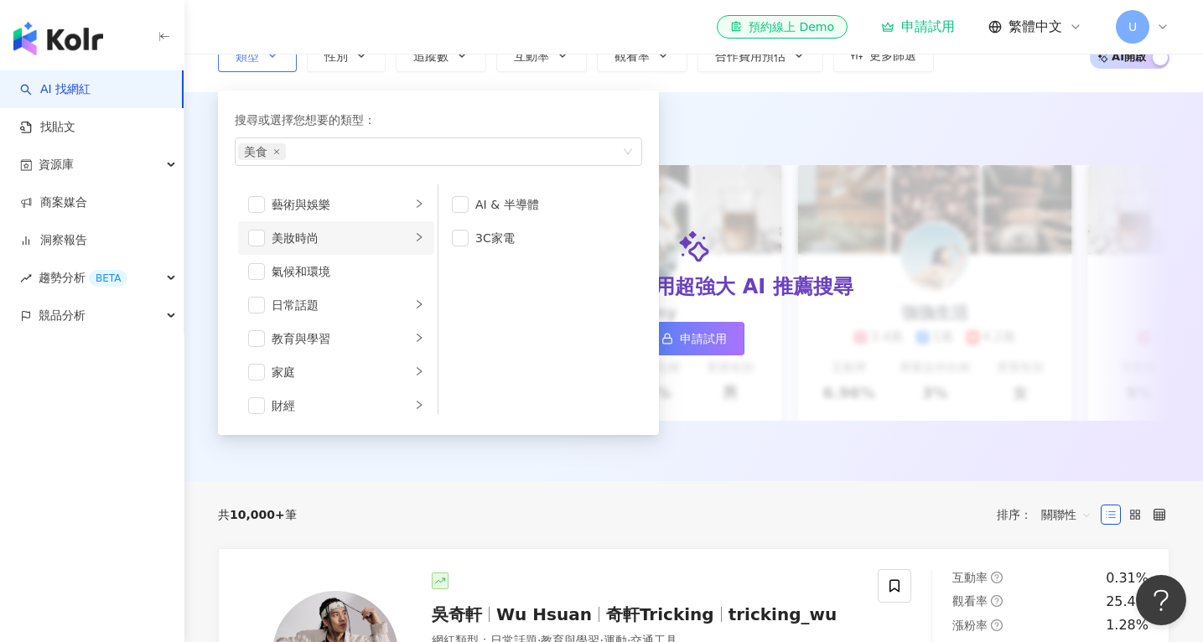
scroll to position [0, 0]
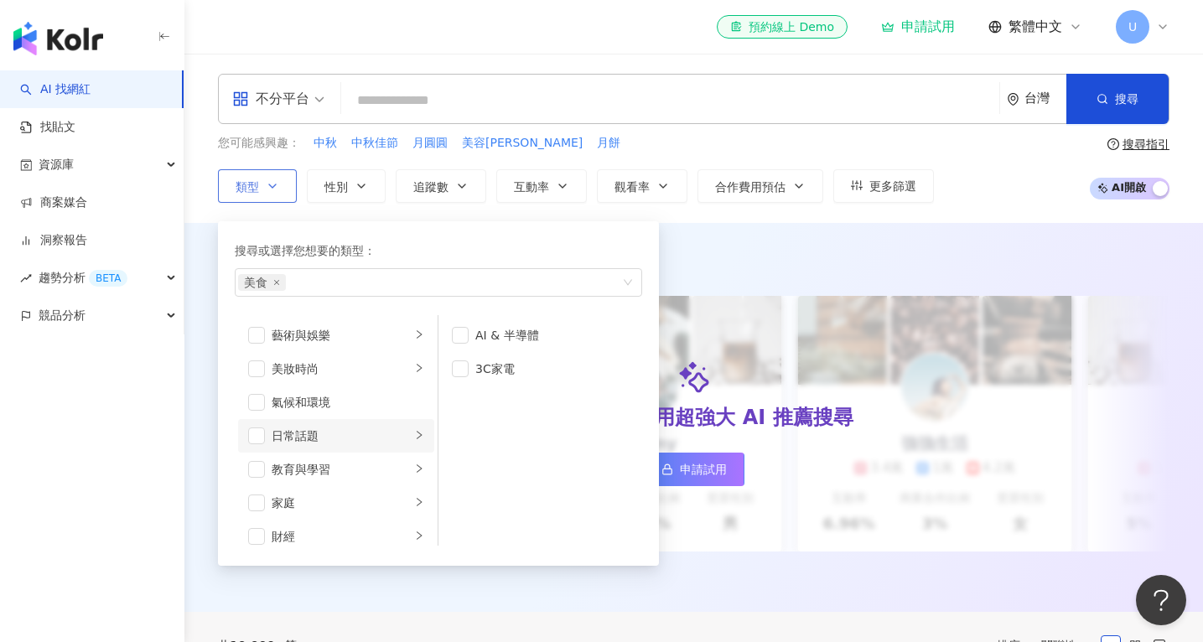
click at [303, 441] on div "日常話題" at bounding box center [341, 436] width 139 height 18
click at [251, 437] on span "button" at bounding box center [256, 436] width 17 height 17
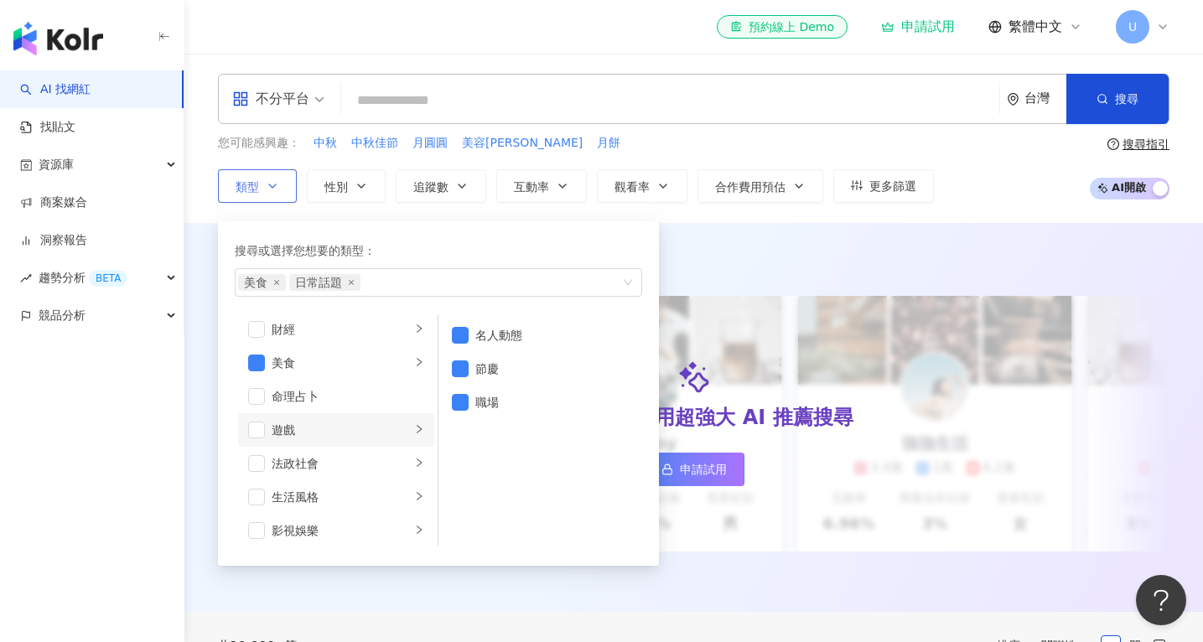
scroll to position [210, 0]
click at [288, 496] on div "生活風格" at bounding box center [341, 494] width 139 height 18
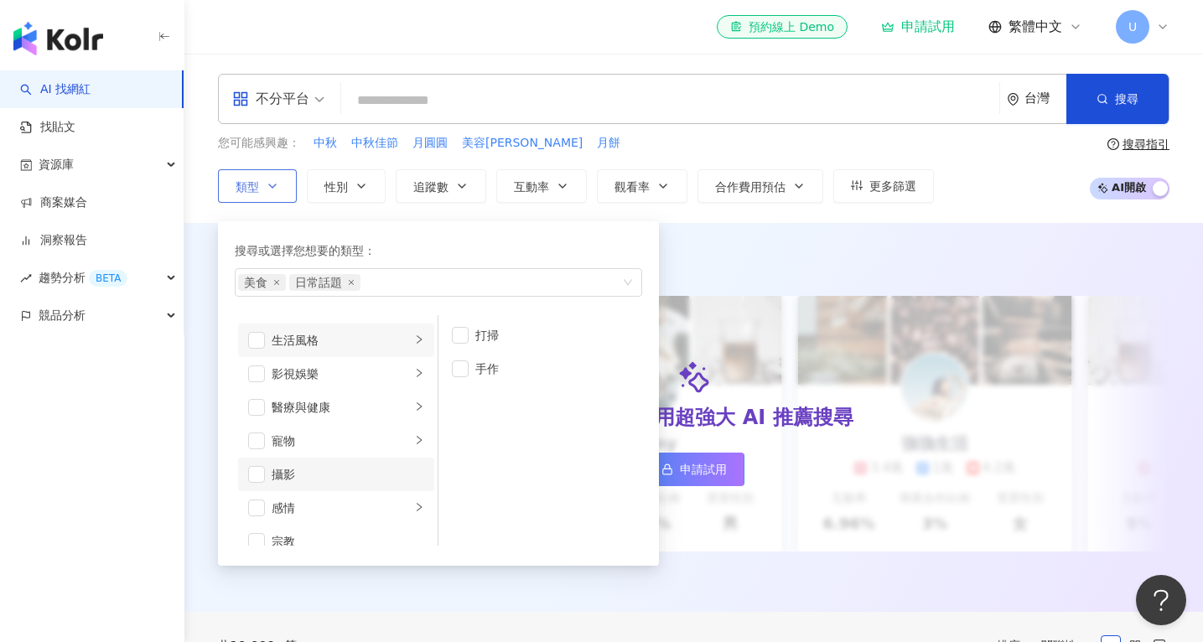
scroll to position [386, 0]
click at [296, 475] on li "感情" at bounding box center [336, 486] width 196 height 34
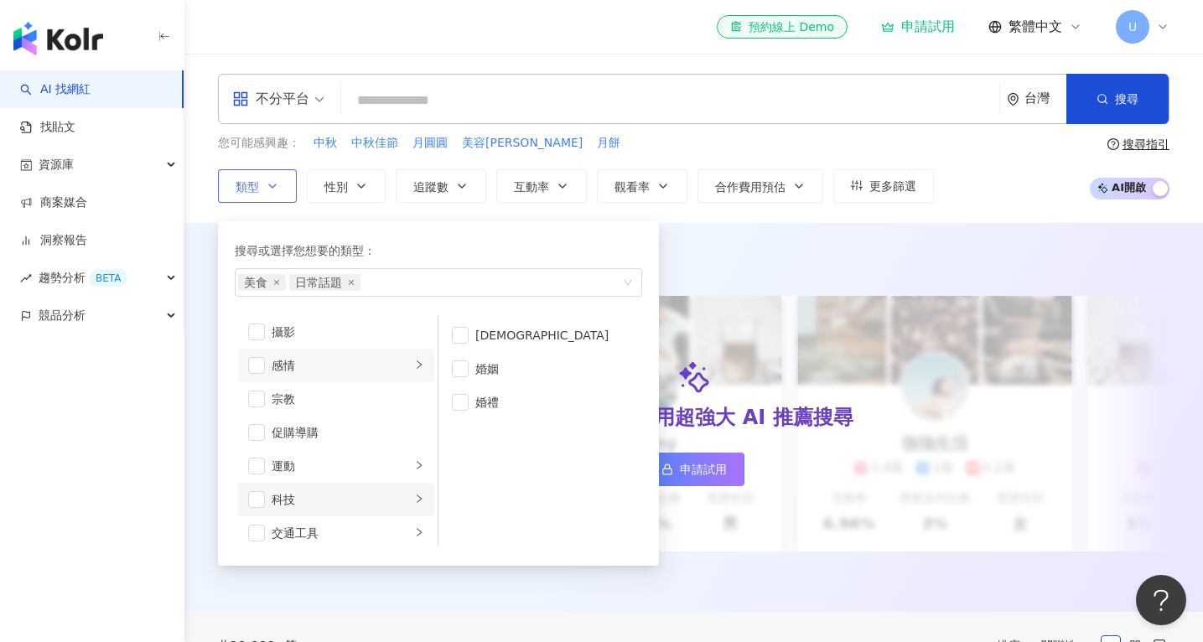
scroll to position [526, 0]
click at [332, 474] on div "科技" at bounding box center [341, 479] width 139 height 18
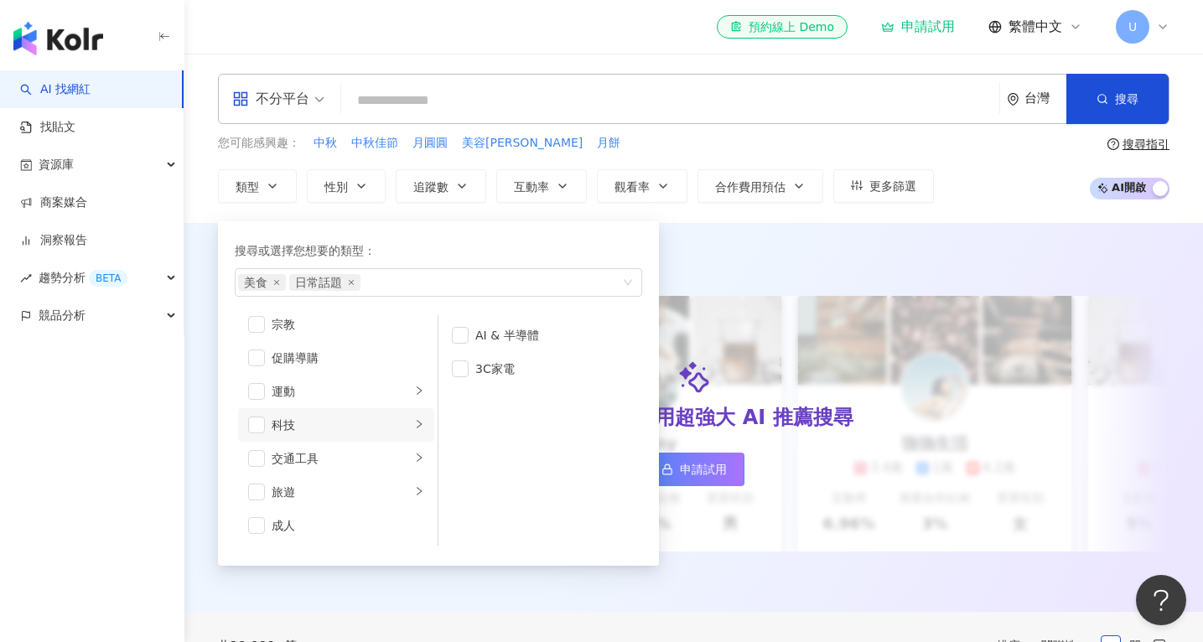
click at [793, 235] on div "AI 推薦 ： 精選優質網紅 升級方案，使用超強大 AI 推薦搜尋 申請試用 Cindy 1.4萬 1.1萬 3.2萬 互動率 5% 商業合作比例 10% 受…" at bounding box center [693, 417] width 1019 height 389
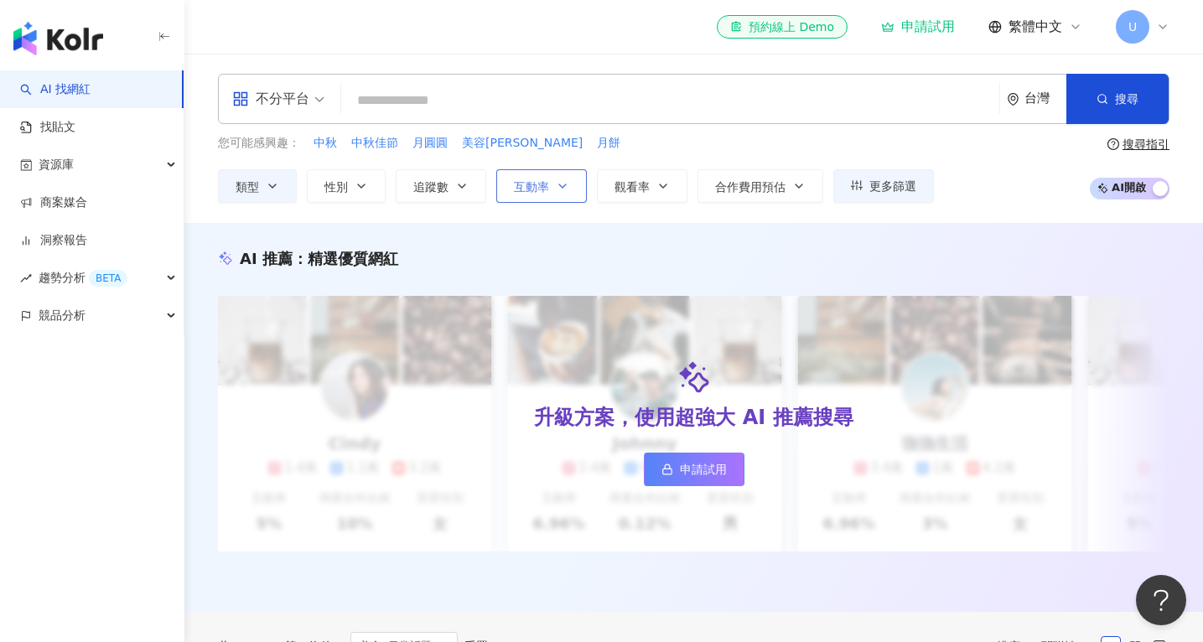
click at [556, 188] on icon "button" at bounding box center [562, 185] width 13 height 13
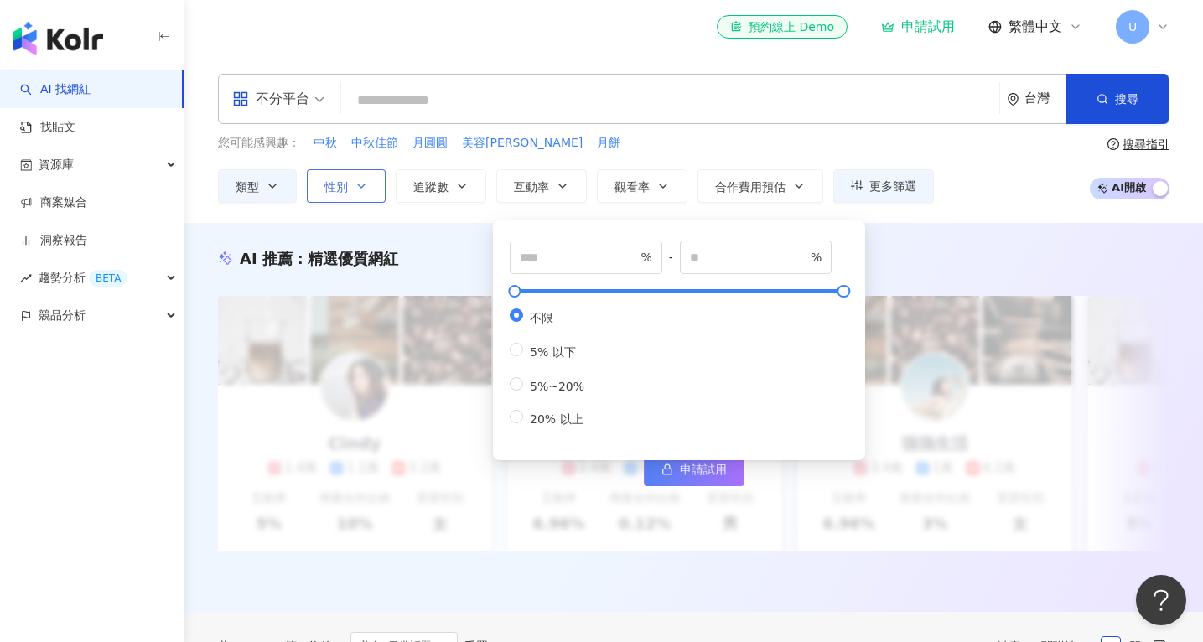
click at [369, 190] on button "性別" at bounding box center [346, 186] width 79 height 34
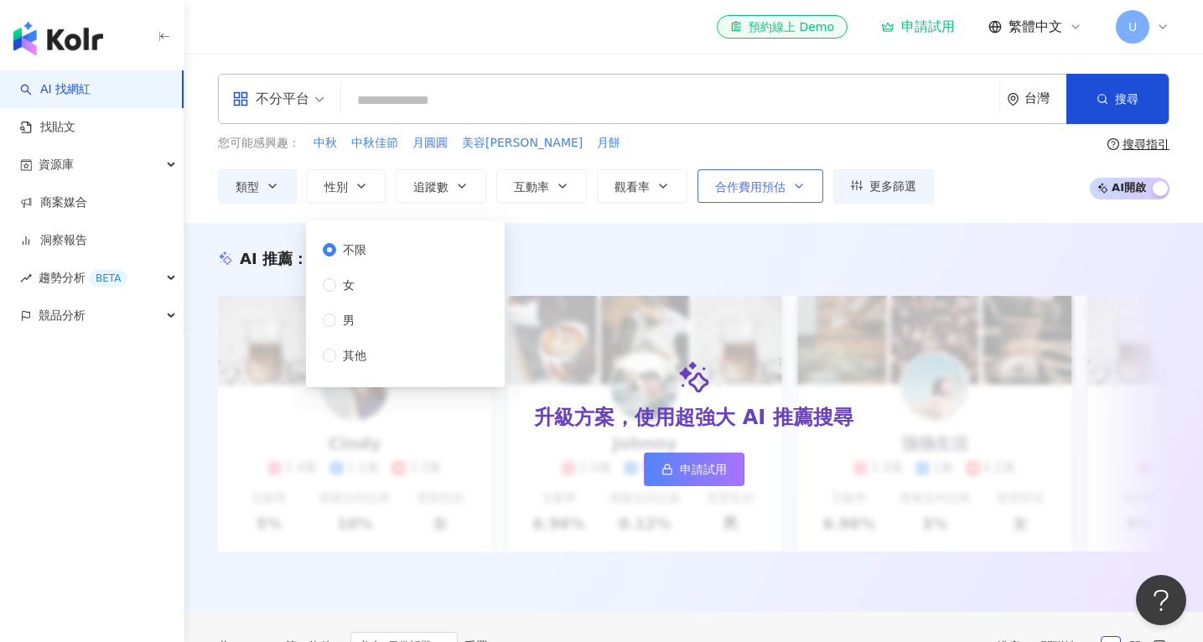
click at [714, 176] on button "合作費用預估" at bounding box center [761, 186] width 126 height 34
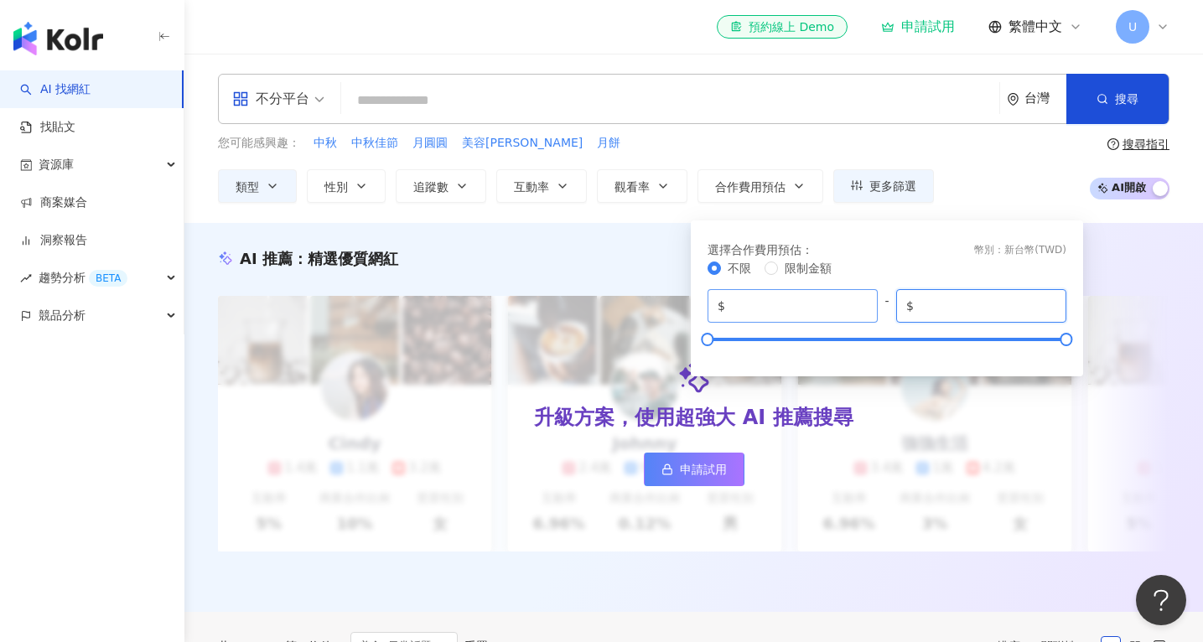
drag, startPoint x: 977, startPoint y: 304, endPoint x: 839, endPoint y: 312, distance: 137.7
click at [839, 312] on div "$ * - $ *******" at bounding box center [887, 306] width 359 height 34
type input "*****"
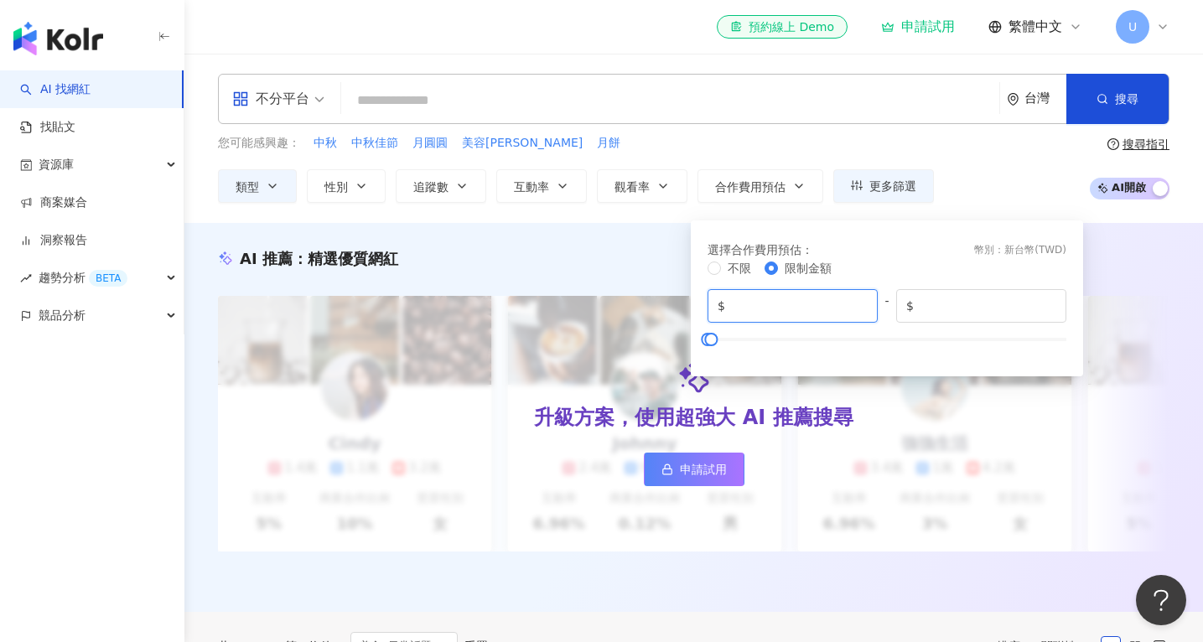
click at [789, 302] on input "*" at bounding box center [798, 306] width 139 height 18
click at [1149, 310] on div "升級方案，使用超強大 AI 推薦搜尋 申請試用" at bounding box center [694, 424] width 952 height 256
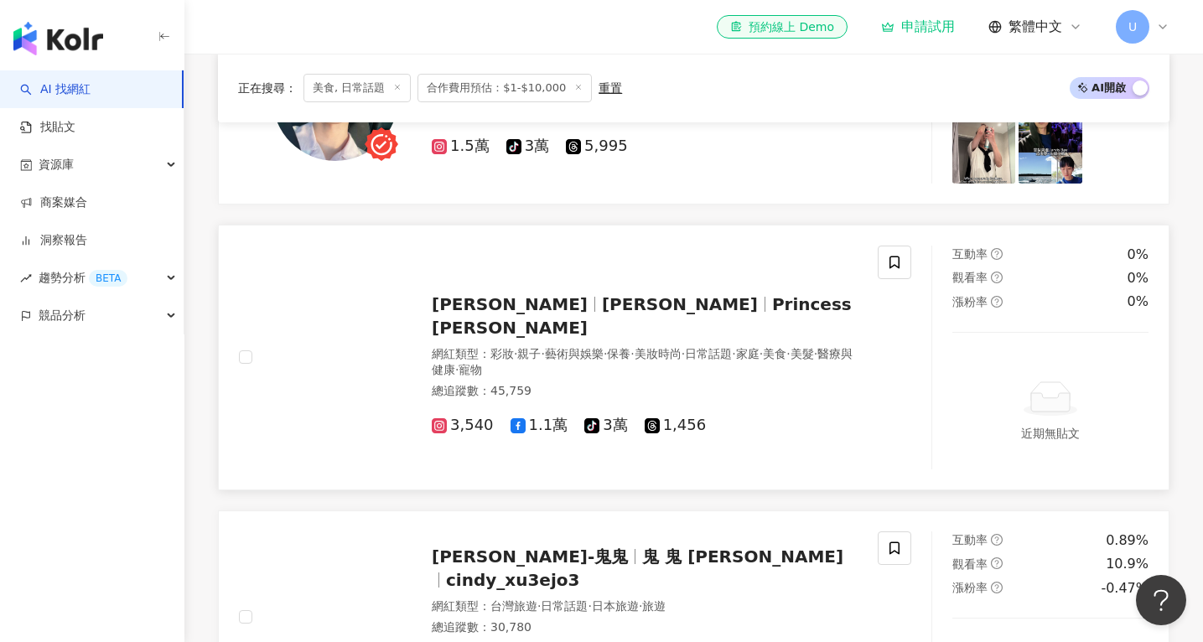
scroll to position [797, 0]
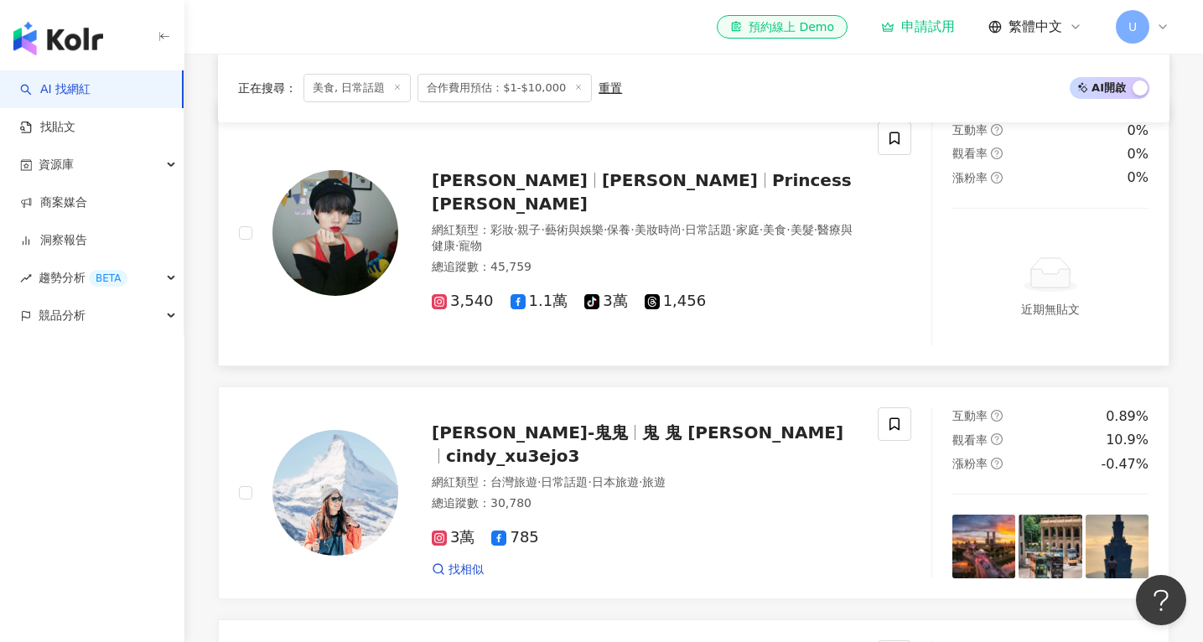
click at [348, 231] on img at bounding box center [335, 233] width 126 height 126
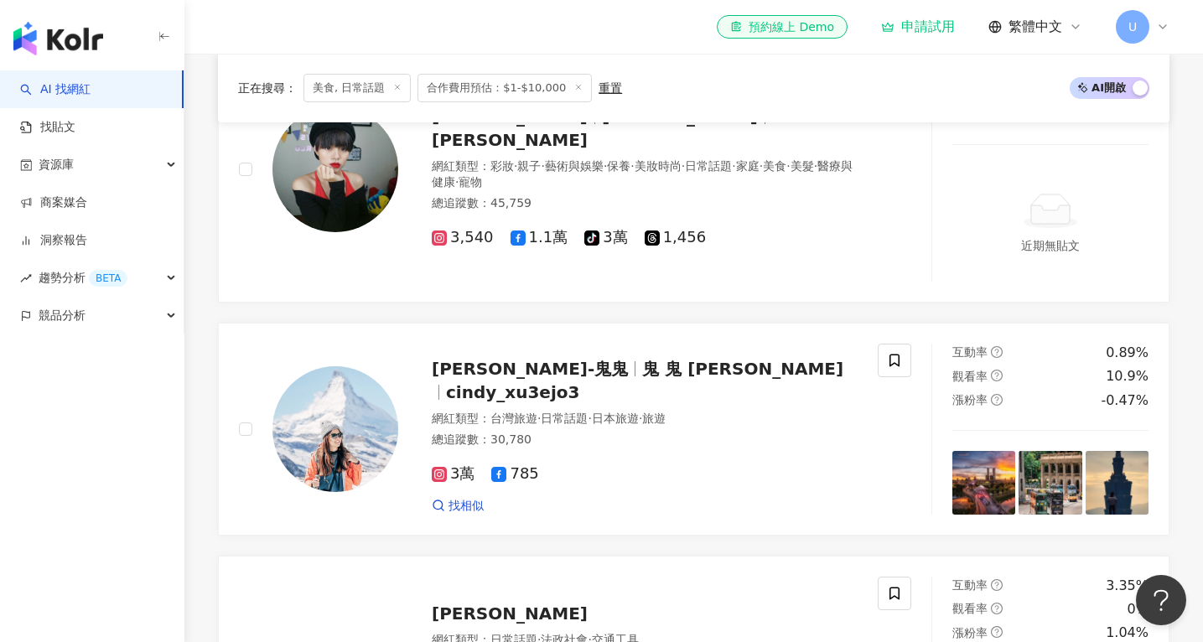
scroll to position [0, 0]
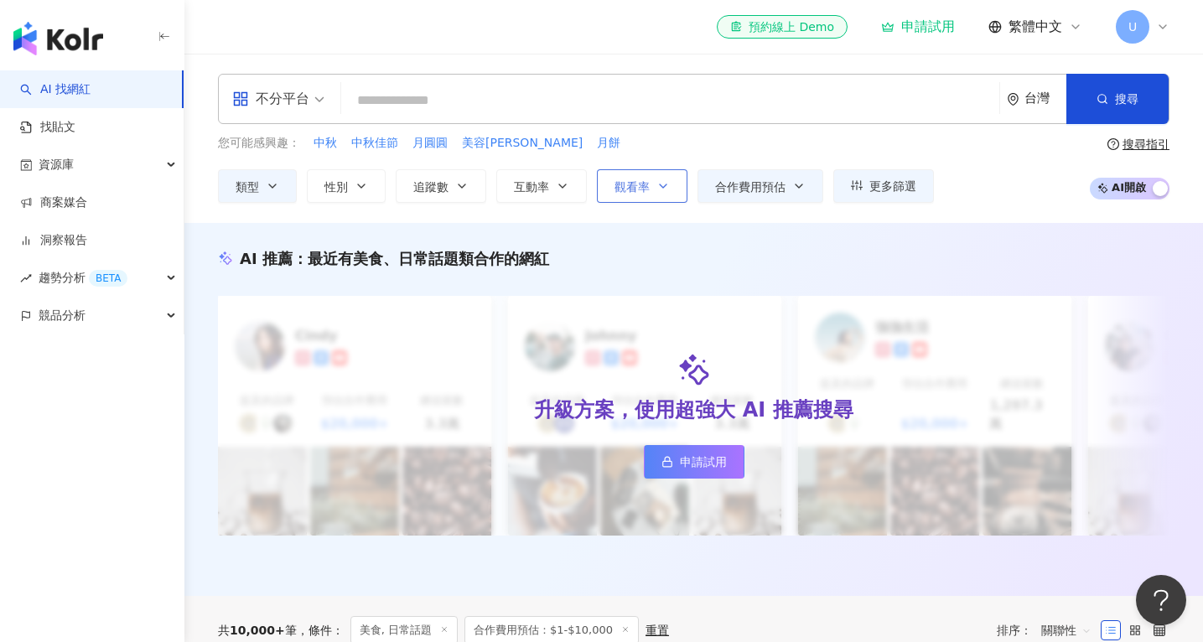
click at [642, 188] on span "觀看率" at bounding box center [632, 186] width 35 height 13
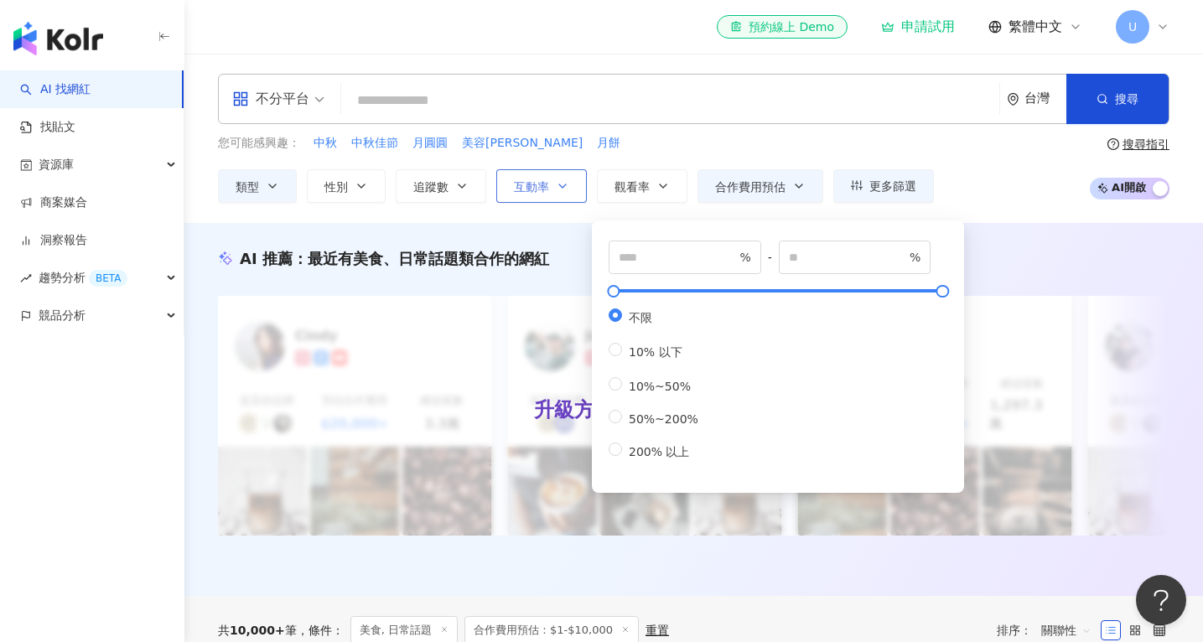
click at [583, 196] on div "類型 性別 追蹤數 互動率 觀看率 合作費用預估 更多篩選 % - % 不限 5% 以下 5%~20% 20% 以上 不限 女 男 其他 選擇合作費用預估 ：…" at bounding box center [576, 186] width 716 height 34
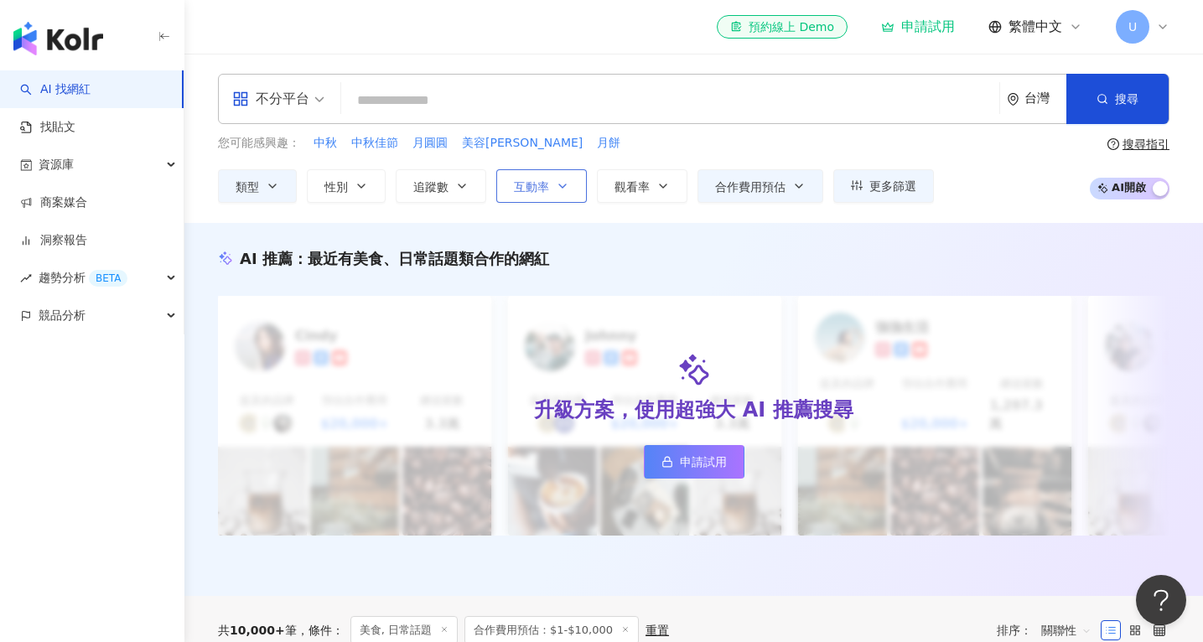
click at [572, 197] on button "互動率" at bounding box center [541, 186] width 91 height 34
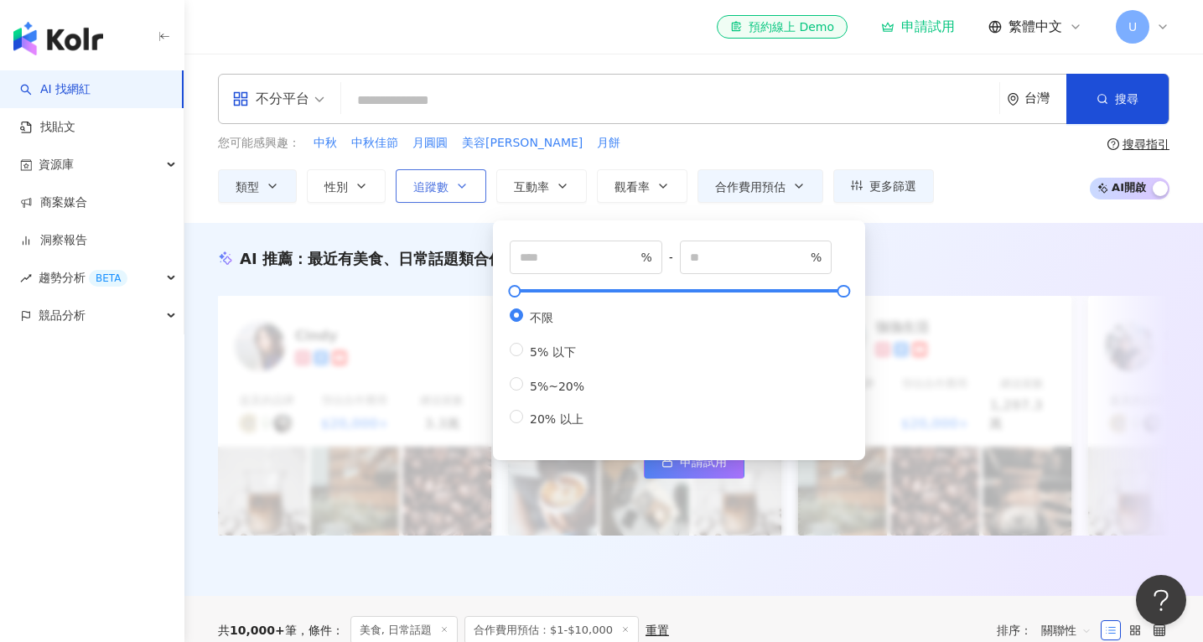
click at [433, 199] on button "追蹤數" at bounding box center [441, 186] width 91 height 34
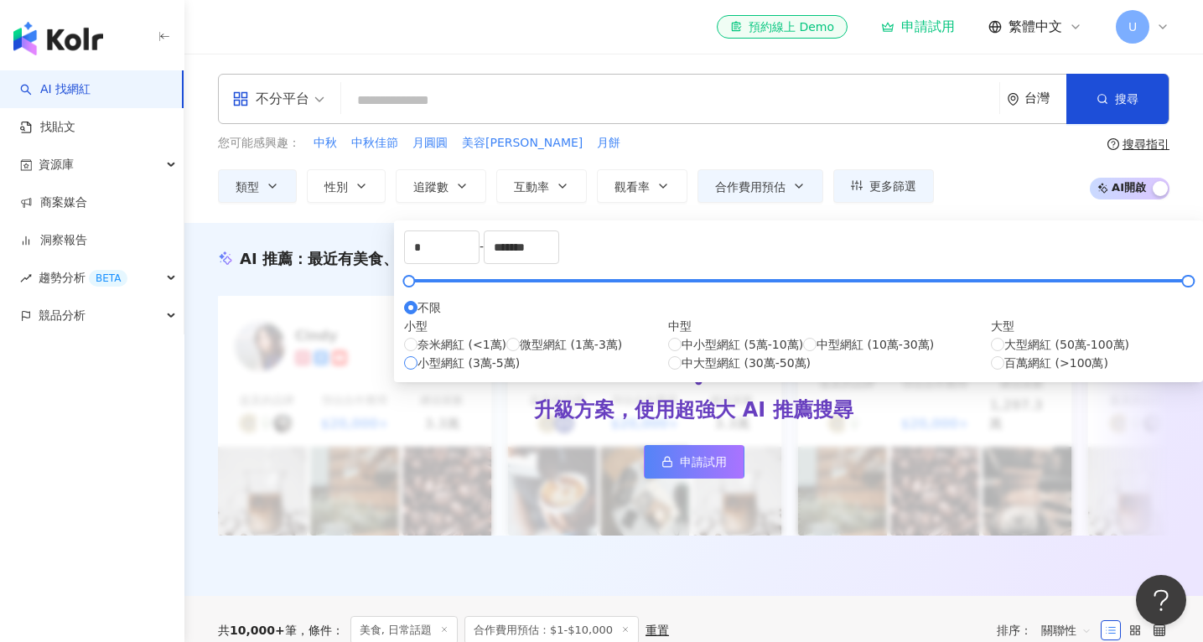
click at [488, 372] on span "小型網紅 (3萬-5萬)" at bounding box center [468, 363] width 102 height 18
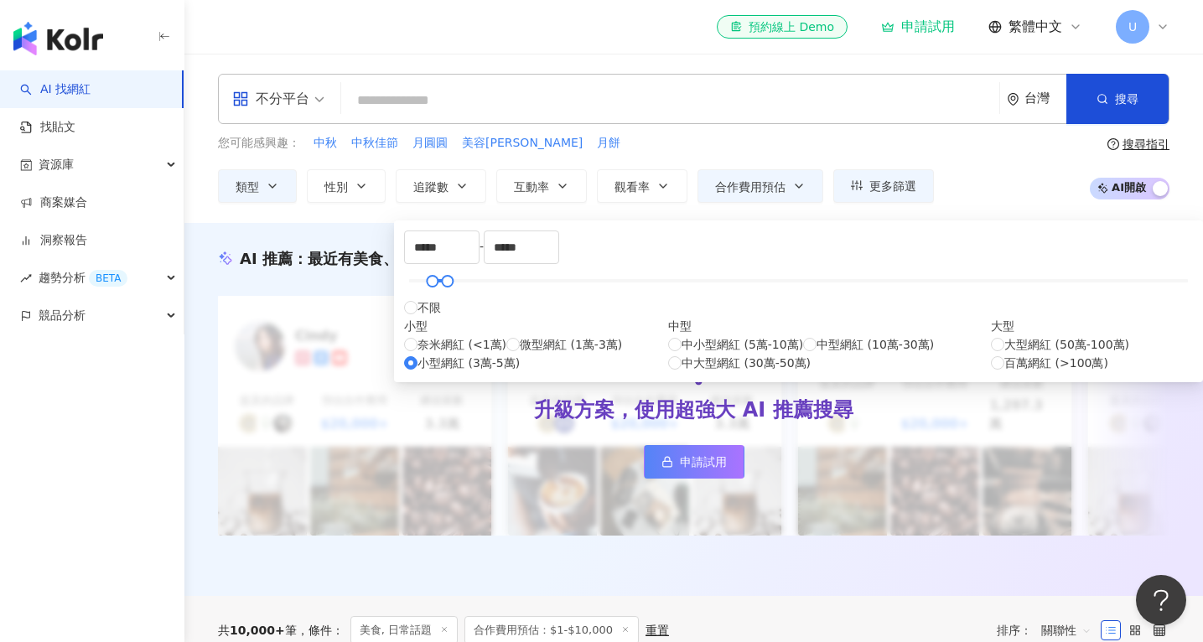
type input "*****"
click at [520, 354] on span "微型網紅 (1萬-3萬)" at bounding box center [571, 344] width 102 height 18
type input "*****"
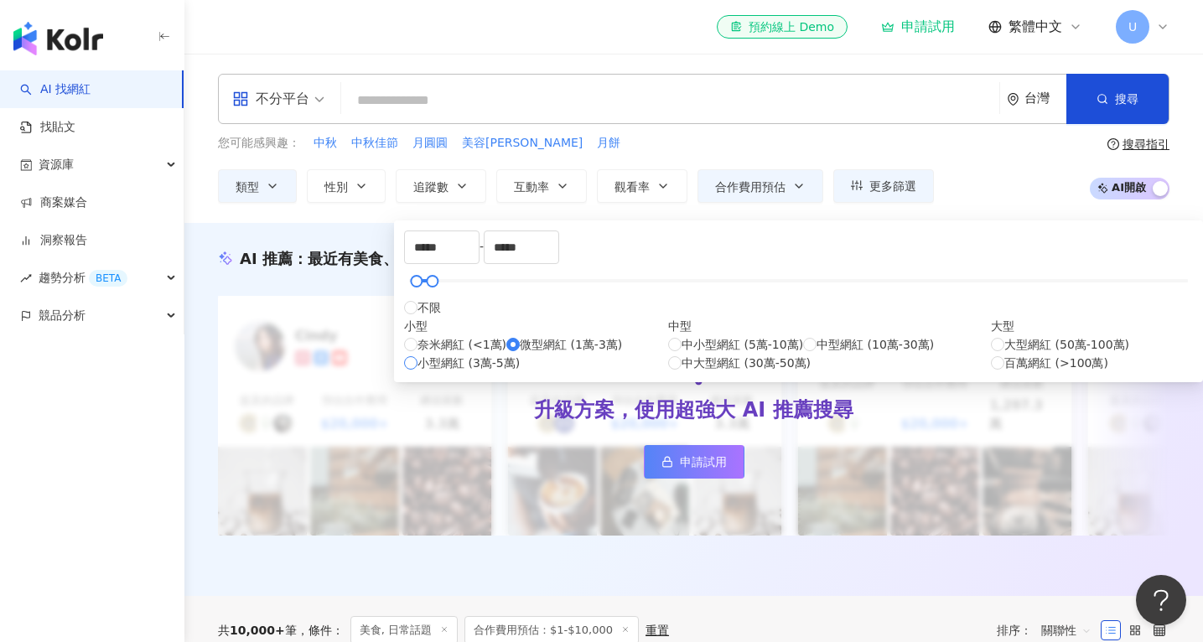
click at [428, 372] on label "小型網紅 (3萬-5萬)" at bounding box center [462, 363] width 116 height 18
type input "*****"
click at [419, 372] on div "奈米網紅 (<1萬) 微型網紅 (1萬-3萬) 小型網紅 (3萬-5萬)" at bounding box center [536, 353] width 264 height 37
click at [420, 372] on div "奈米網紅 (<1萬) 微型網紅 (1萬-3萬) 小型網紅 (3萬-5萬)" at bounding box center [536, 353] width 264 height 37
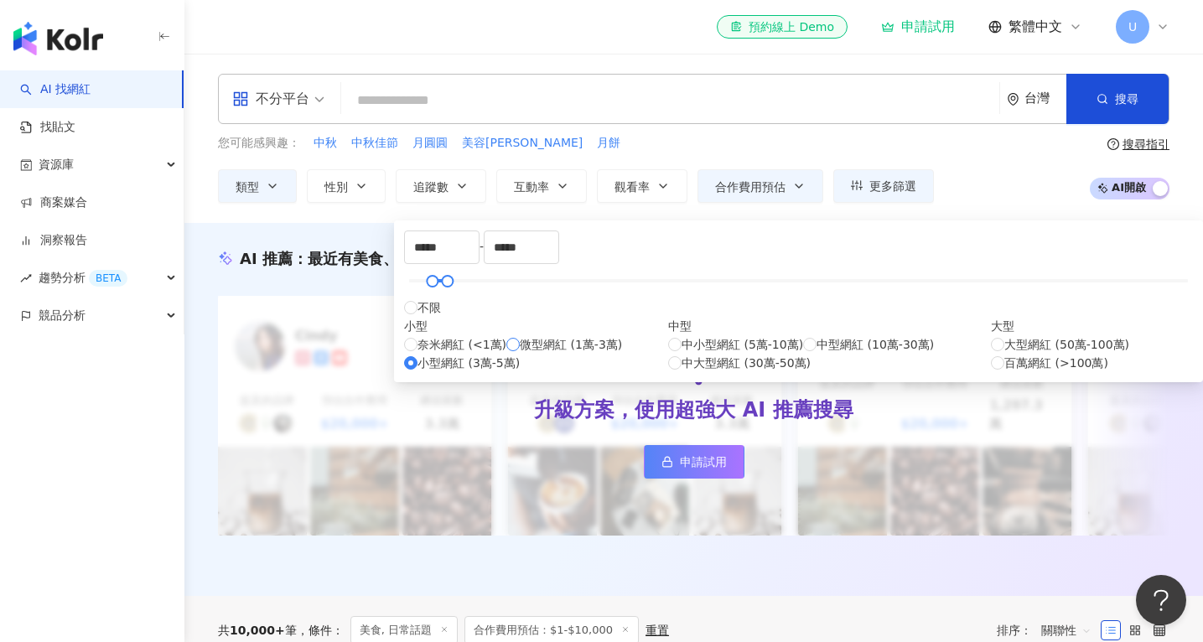
click at [506, 351] on span at bounding box center [512, 344] width 13 height 13
type input "*****"
click at [343, 231] on div "AI 推薦 ： 最近有美食、日常話題類合作的網紅 升級方案，使用超強大 AI 推薦搜尋 申請試用 [PERSON_NAME] 提及的品牌 預估合作費用 $20…" at bounding box center [693, 409] width 1019 height 373
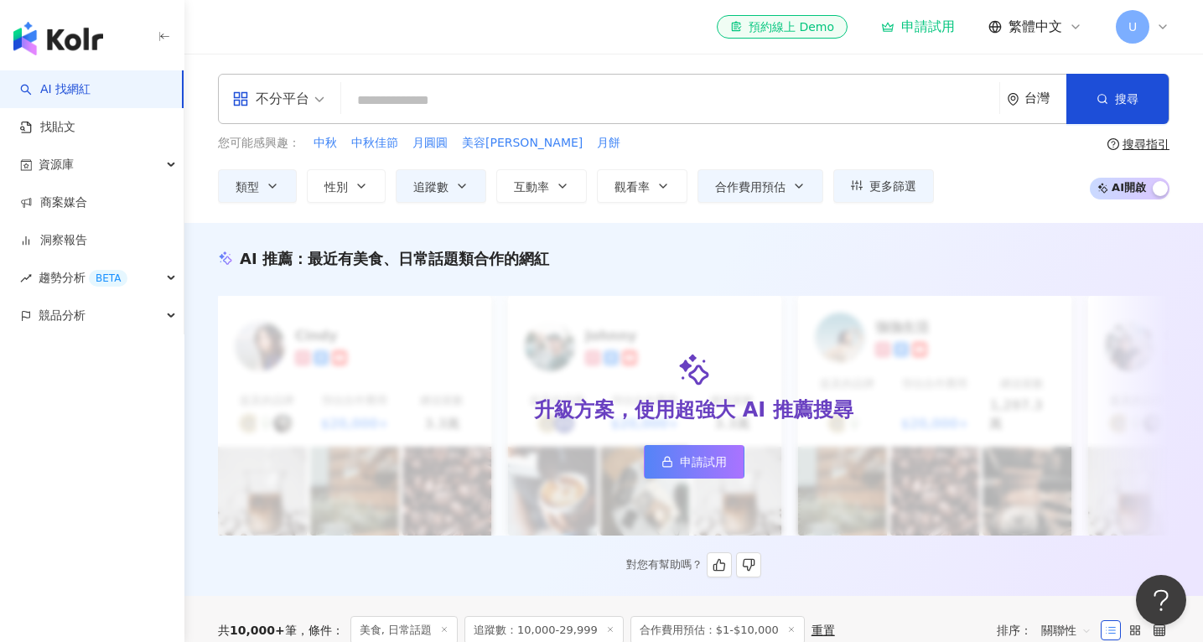
scroll to position [127, 0]
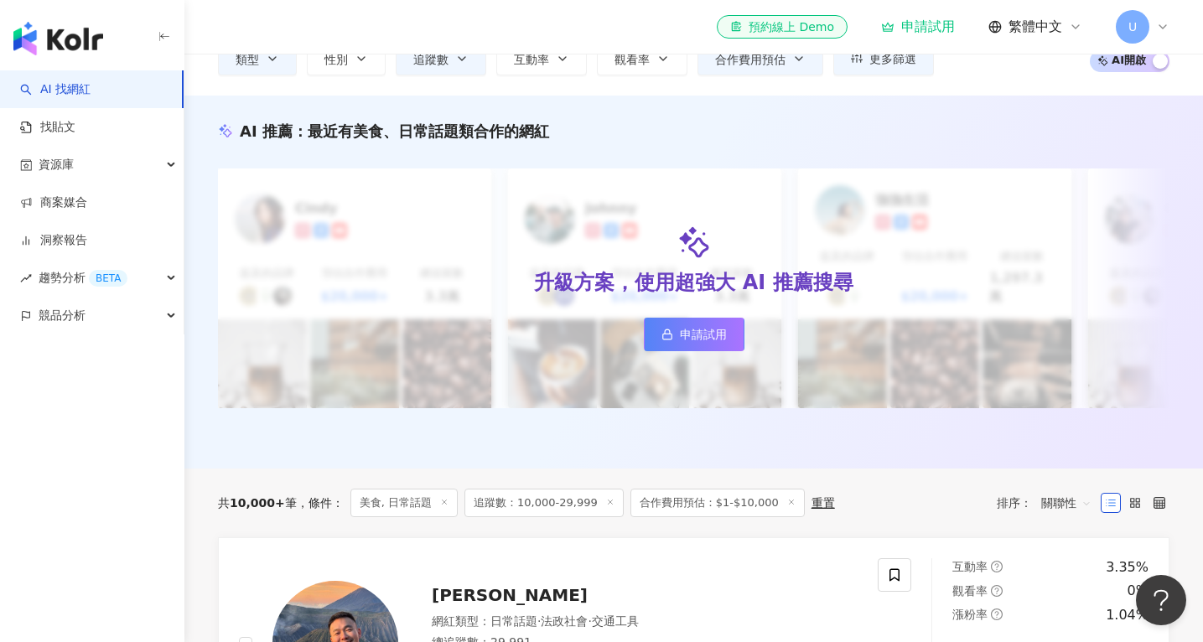
click at [443, 500] on line at bounding box center [445, 502] width 4 height 4
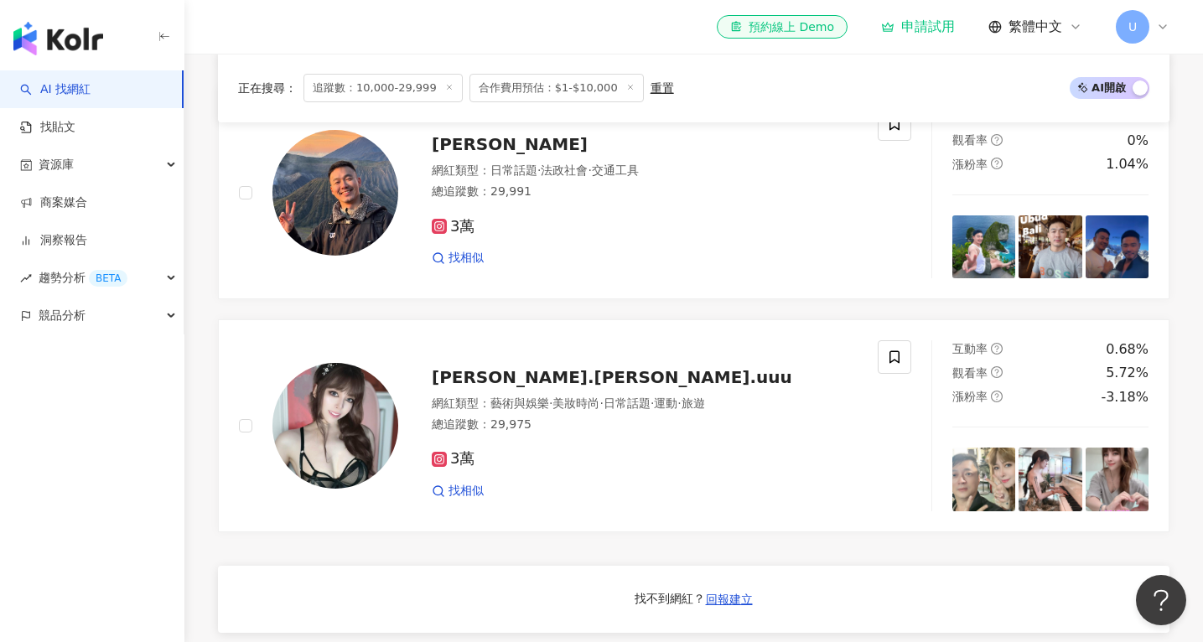
scroll to position [1008, 0]
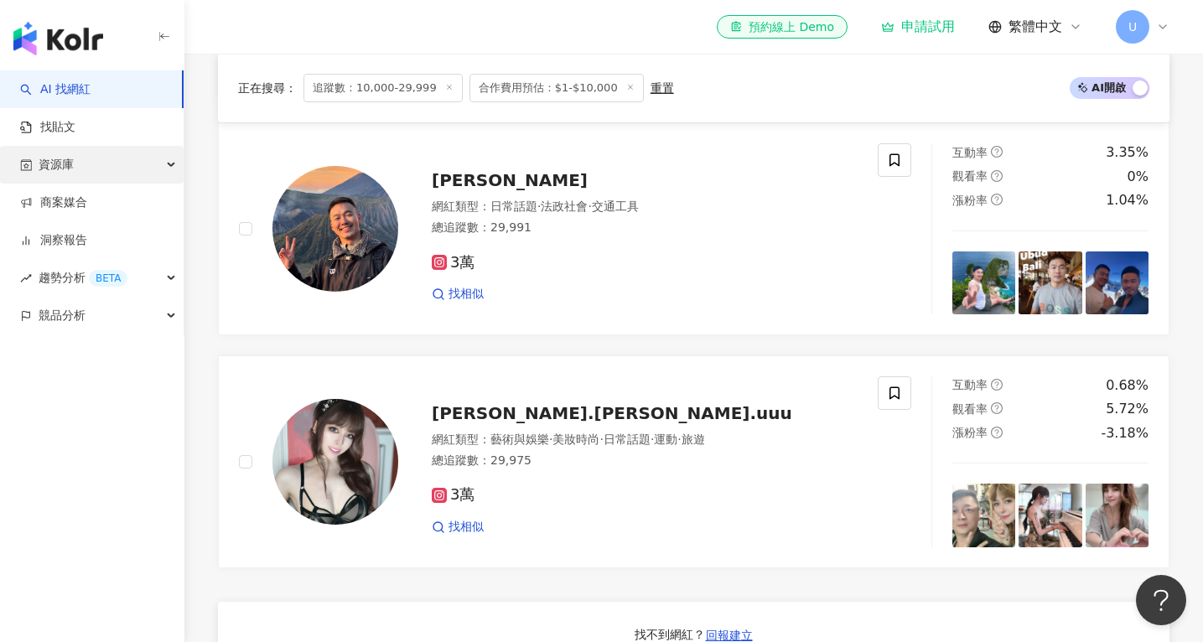
click at [160, 170] on div "資源庫" at bounding box center [92, 165] width 184 height 38
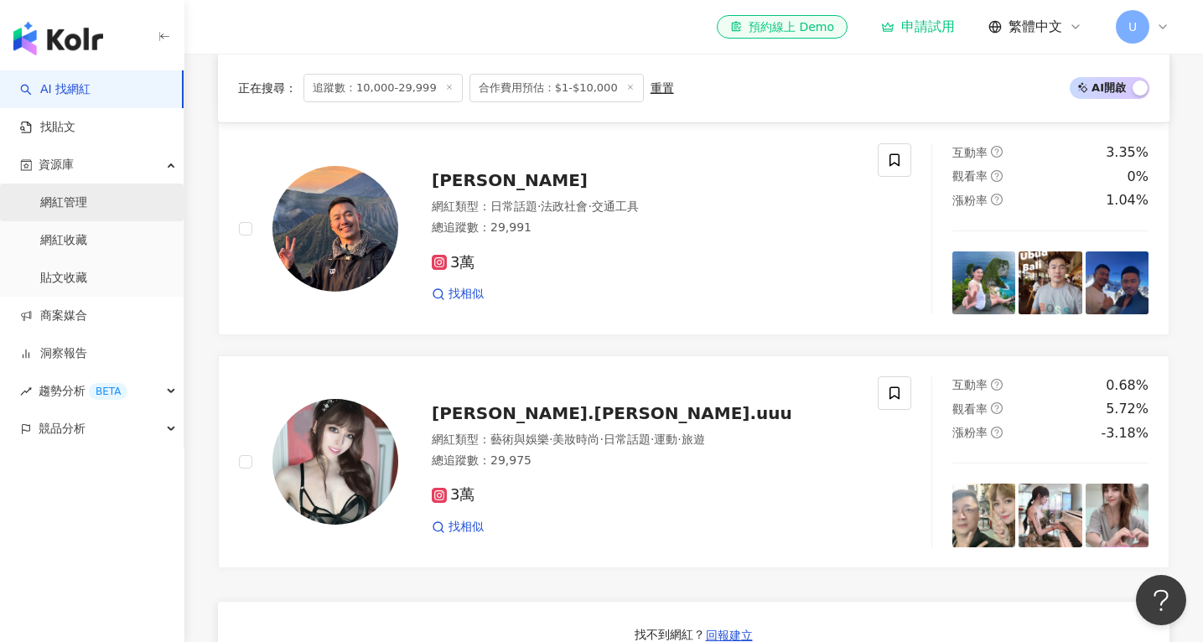
click at [87, 199] on link "網紅管理" at bounding box center [63, 202] width 47 height 17
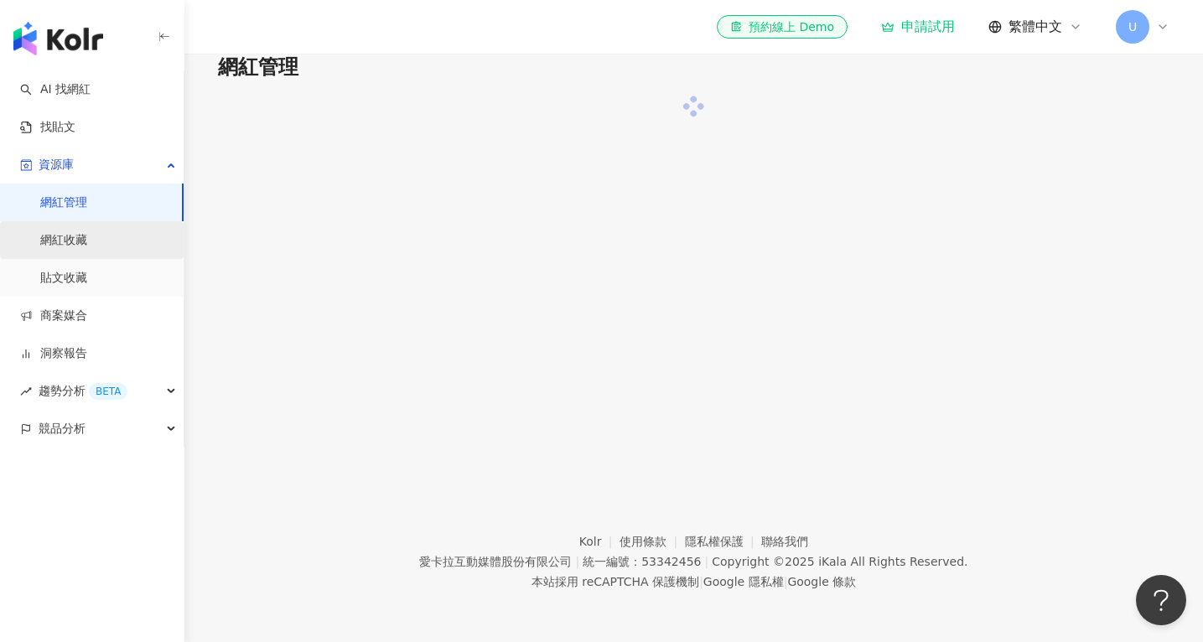
click at [87, 236] on link "網紅收藏" at bounding box center [63, 240] width 47 height 17
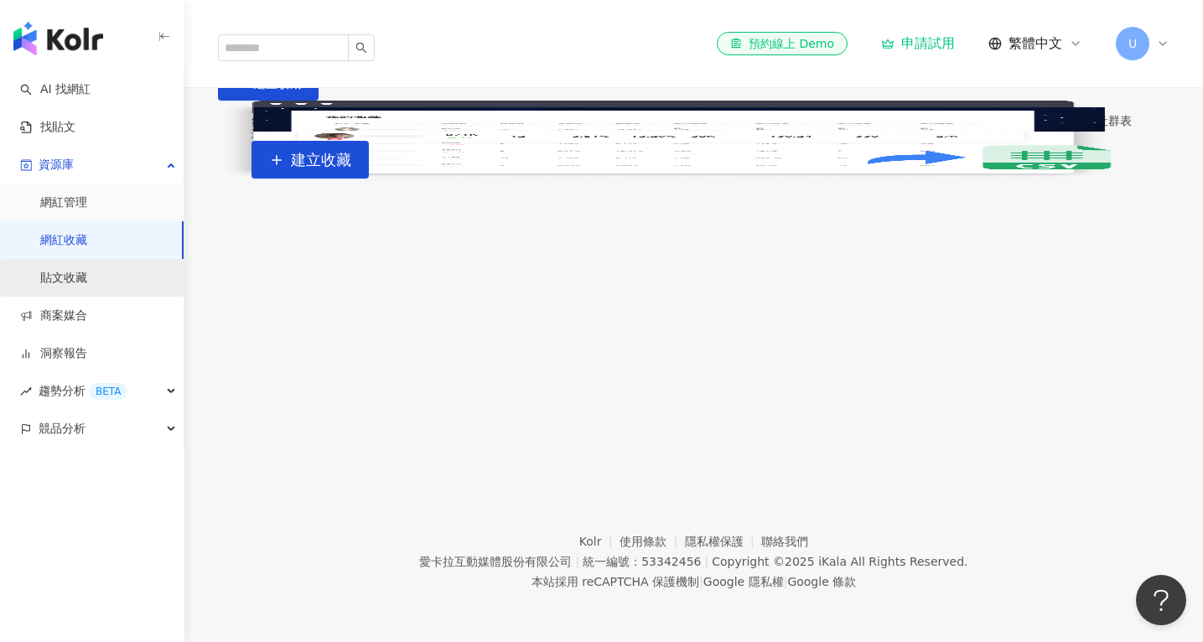
click at [87, 270] on link "貼文收藏" at bounding box center [63, 278] width 47 height 17
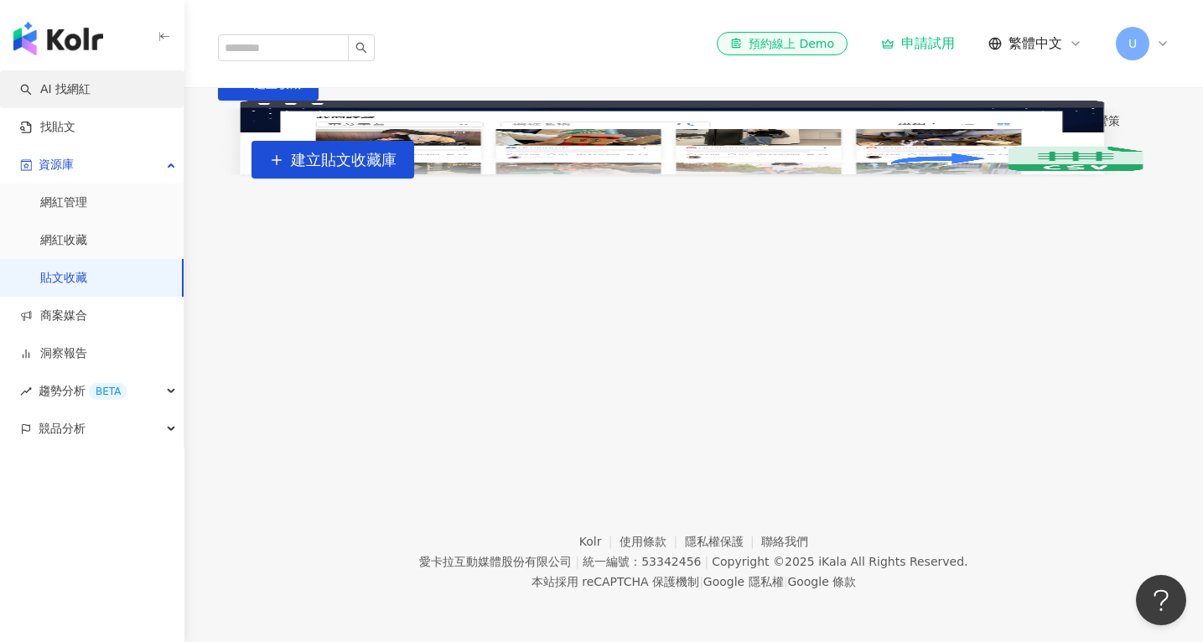
click at [90, 98] on link "AI 找網紅" at bounding box center [55, 89] width 70 height 17
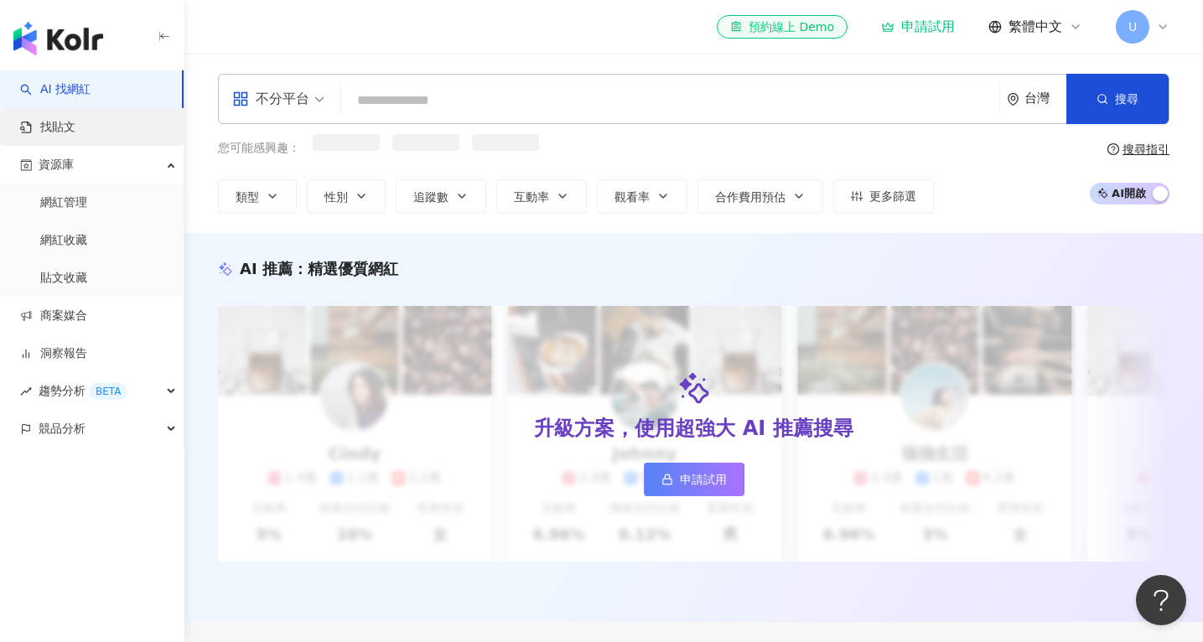
click at [75, 124] on link "找貼文" at bounding box center [47, 127] width 55 height 17
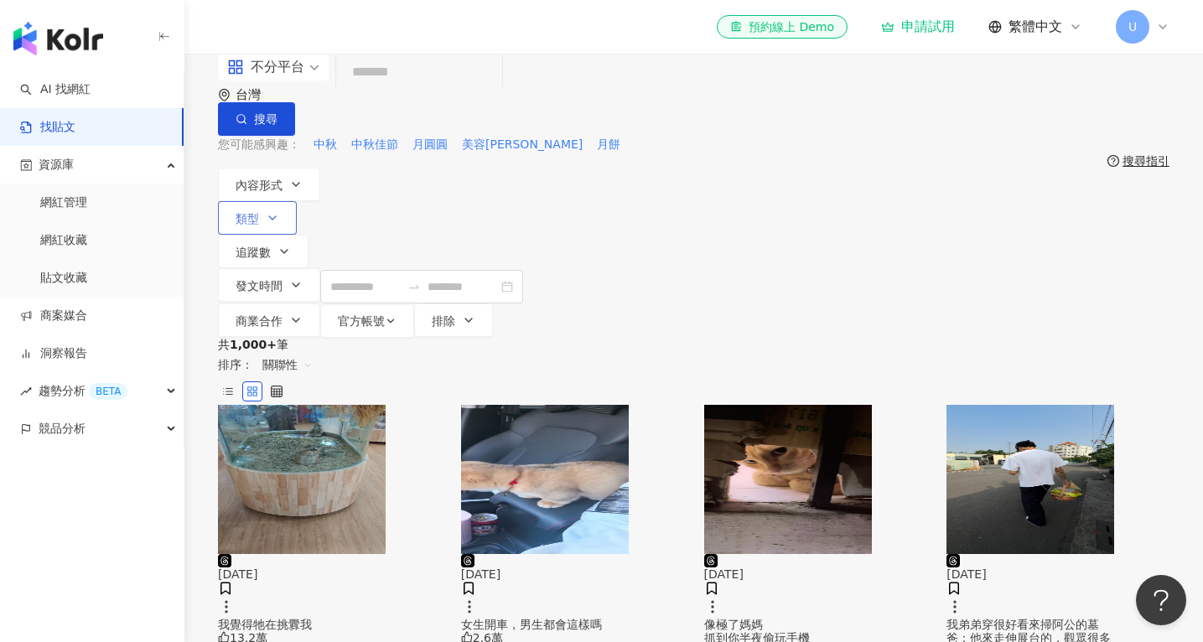
click at [297, 201] on button "類型" at bounding box center [257, 218] width 79 height 34
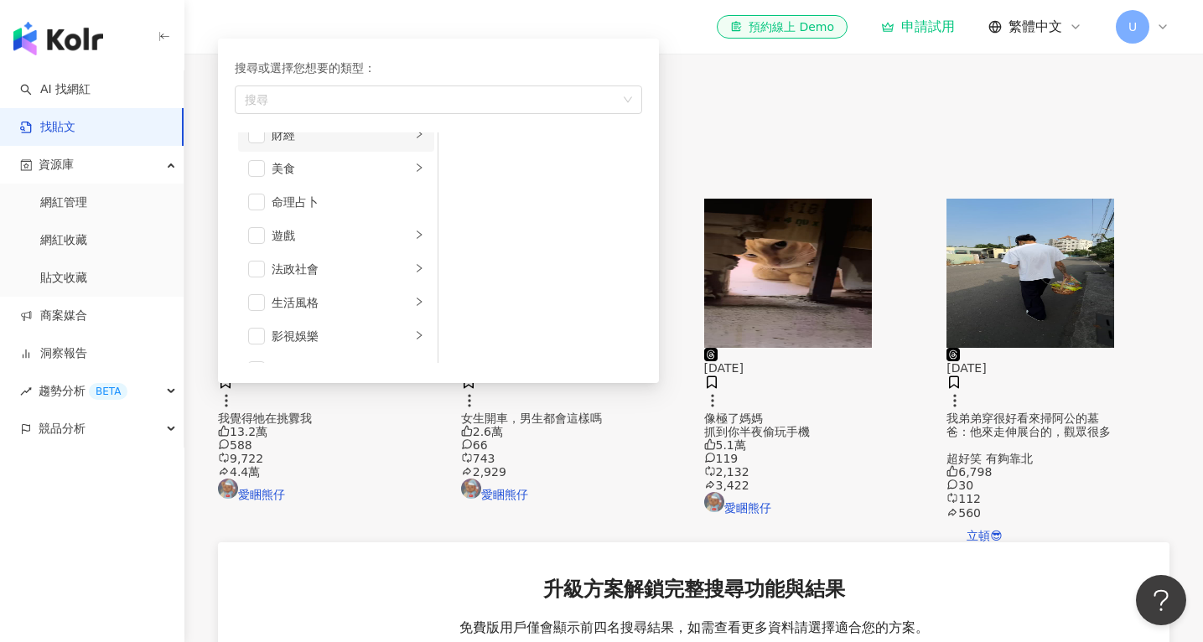
scroll to position [96, 0]
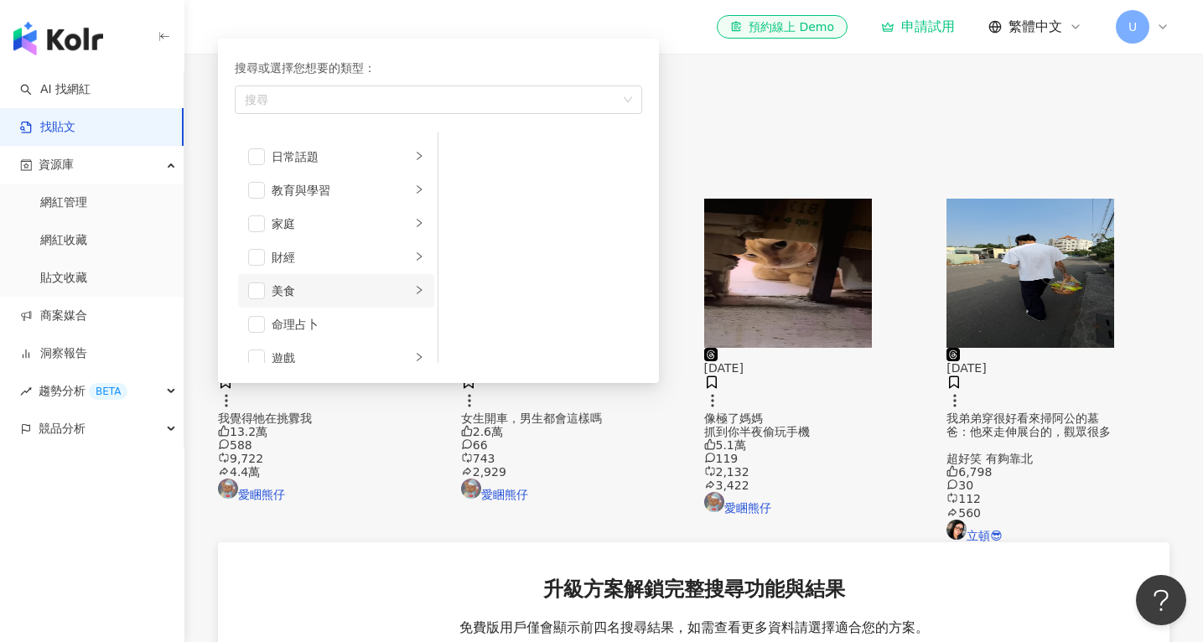
click at [411, 282] on div "美食" at bounding box center [341, 291] width 139 height 18
click at [380, 274] on li "美食" at bounding box center [336, 291] width 196 height 34
click at [265, 283] on span "button" at bounding box center [256, 291] width 17 height 17
click at [400, 390] on div "[DATE] 我覺得牠在挑釁我 13.2萬 588 9,722 4.4萬 愛睏[GEOGRAPHIC_DATA] [DATE] 女生開車，男生都會這樣嗎 2.…" at bounding box center [694, 579] width 952 height 760
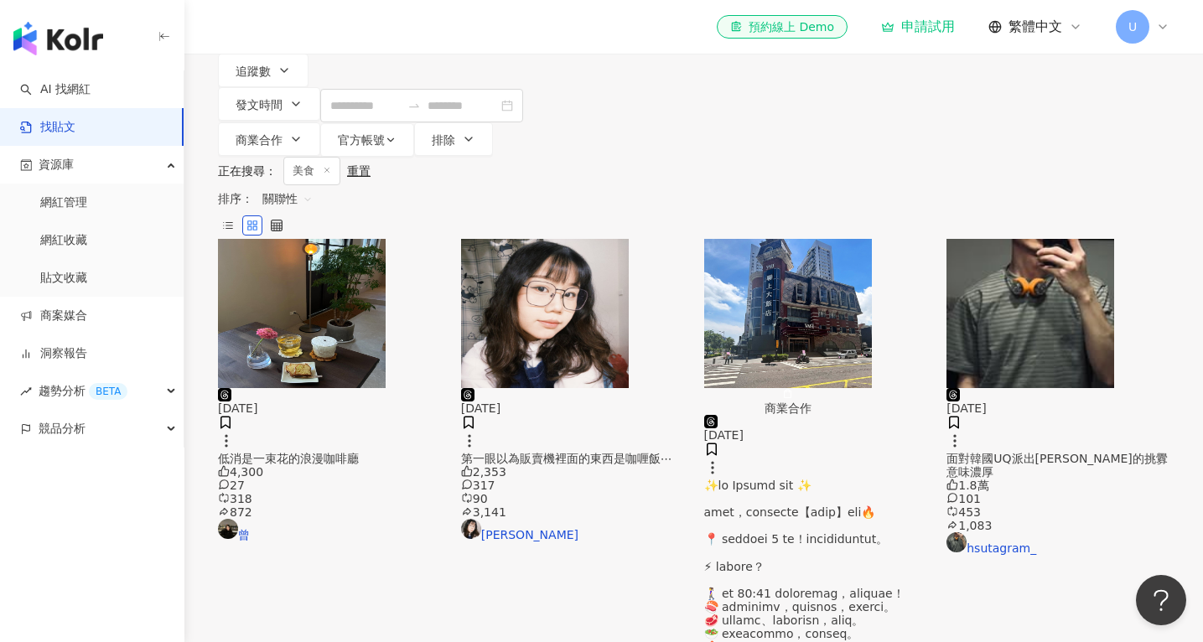
scroll to position [12, 0]
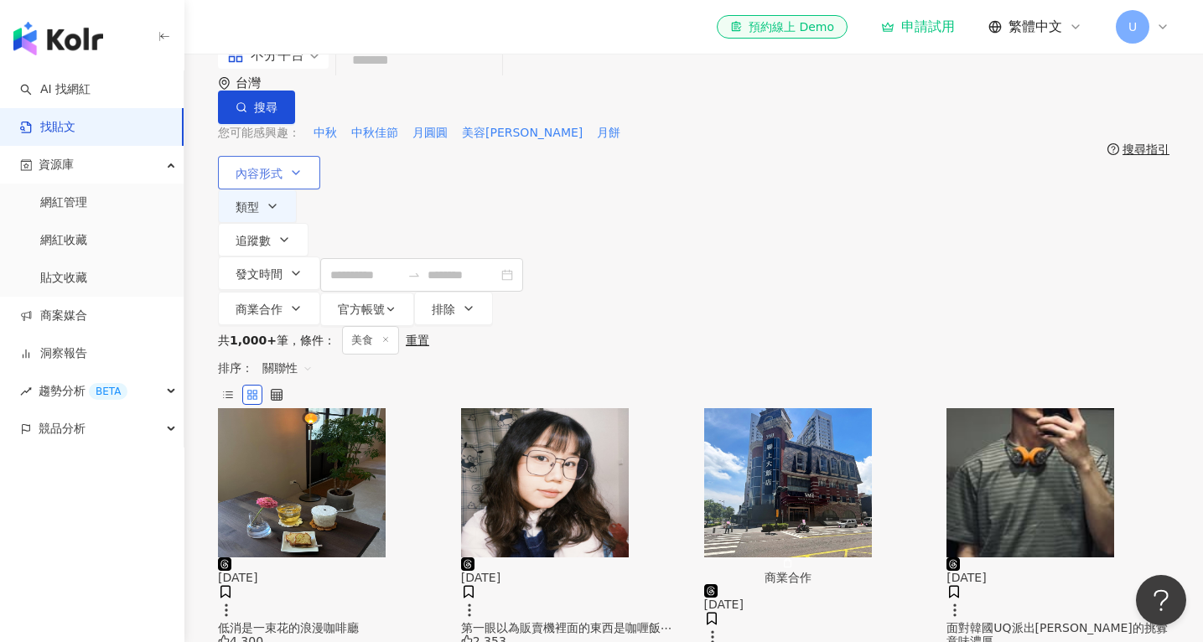
click at [318, 179] on div "內容形式 類型 追蹤數 發文時間 商業合作 官方帳號 排除" at bounding box center [694, 241] width 952 height 170
click at [306, 178] on button "內容形式" at bounding box center [269, 173] width 102 height 34
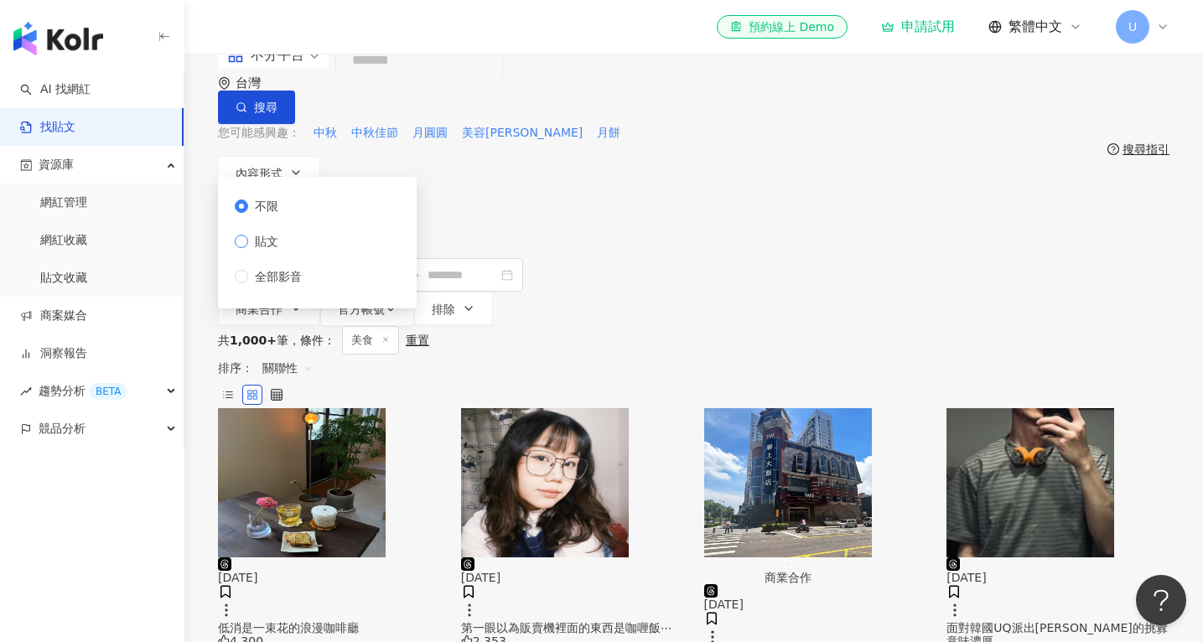
click at [291, 251] on label "貼文" at bounding box center [272, 241] width 74 height 18
click at [561, 206] on div "不分平台 台灣 搜尋 您可能感興趣： 中秋 中秋佳節 月圓圓 美容柚香澡 月餅 搜尋指引 內容形式 類型 追蹤數 發文時間 商業合作 官方帳號 排除 不限 貼…" at bounding box center [693, 184] width 1019 height 284
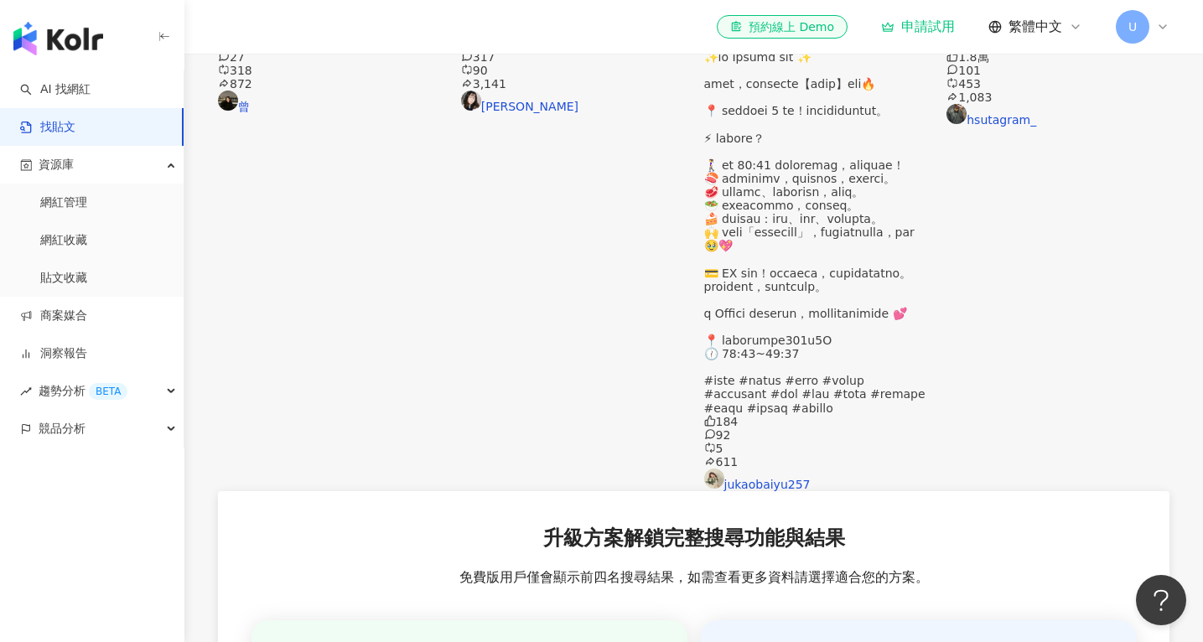
scroll to position [591, 0]
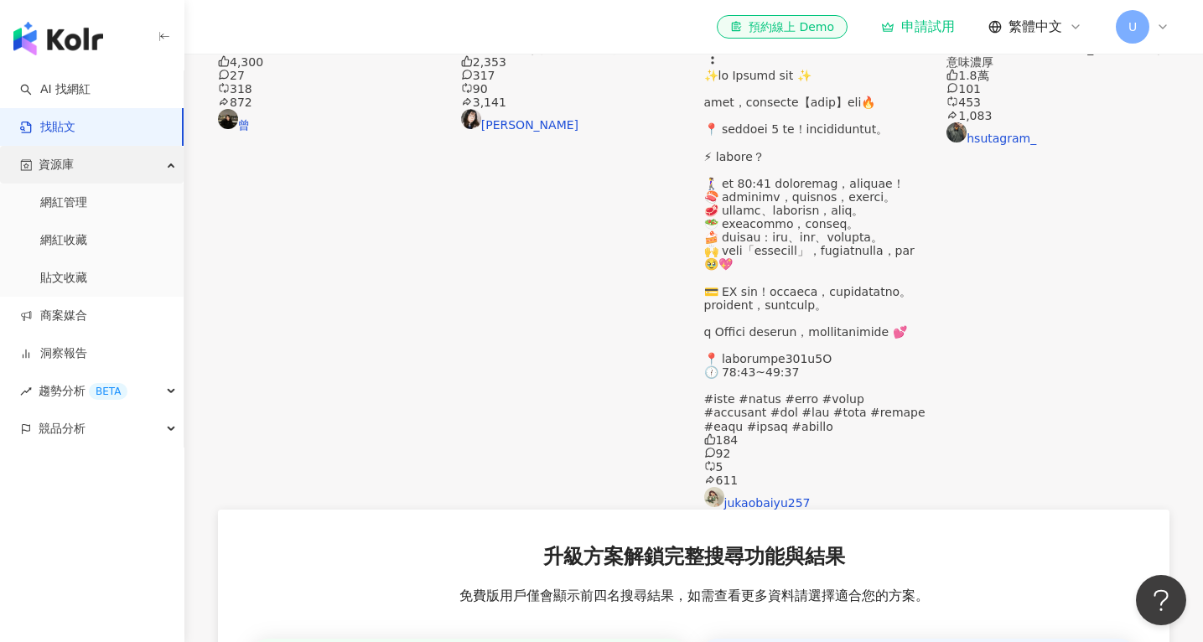
click at [112, 164] on div "資源庫" at bounding box center [92, 165] width 184 height 38
click at [87, 211] on link "網紅管理" at bounding box center [63, 202] width 47 height 17
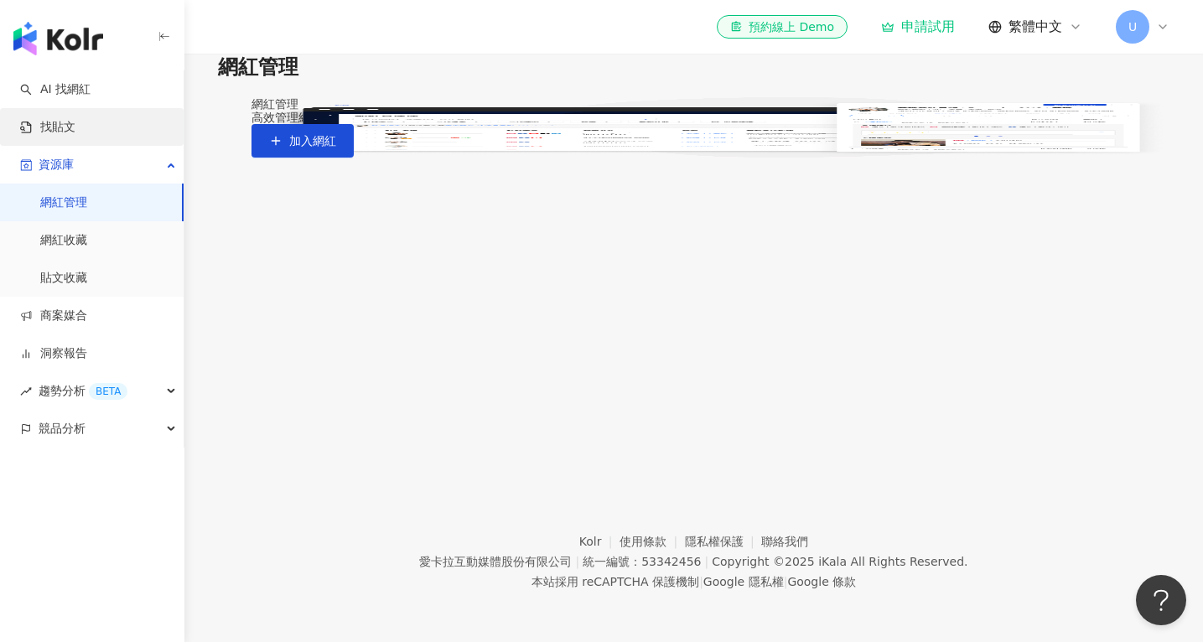
click at [75, 119] on link "找貼文" at bounding box center [47, 127] width 55 height 17
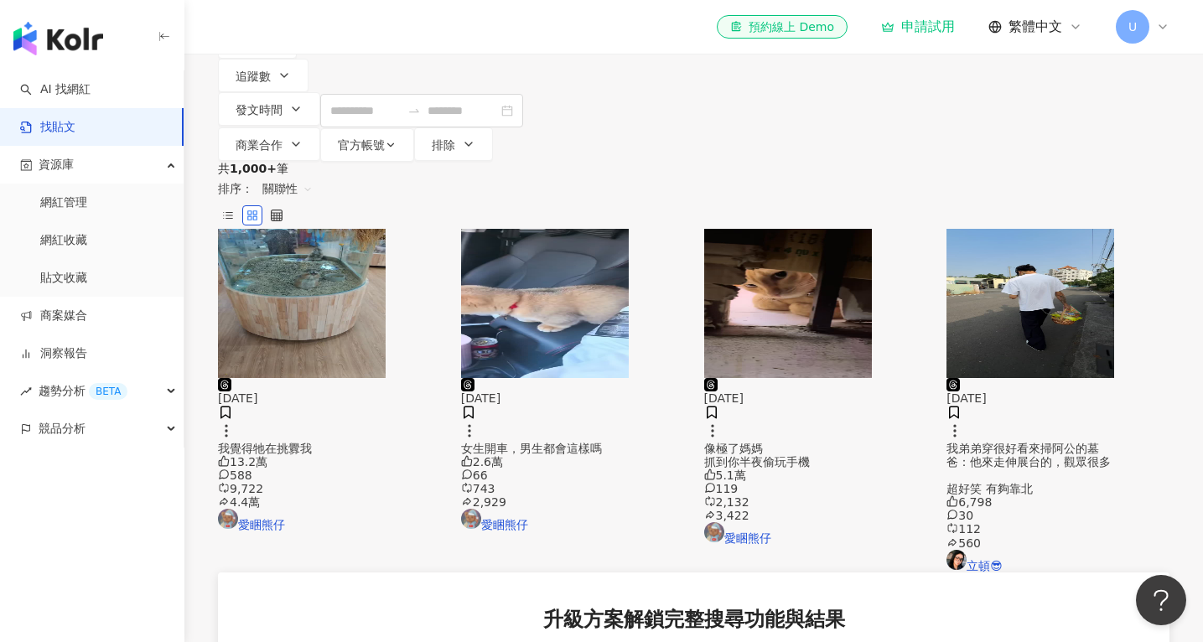
scroll to position [60, 0]
